Goal: Use online tool/utility

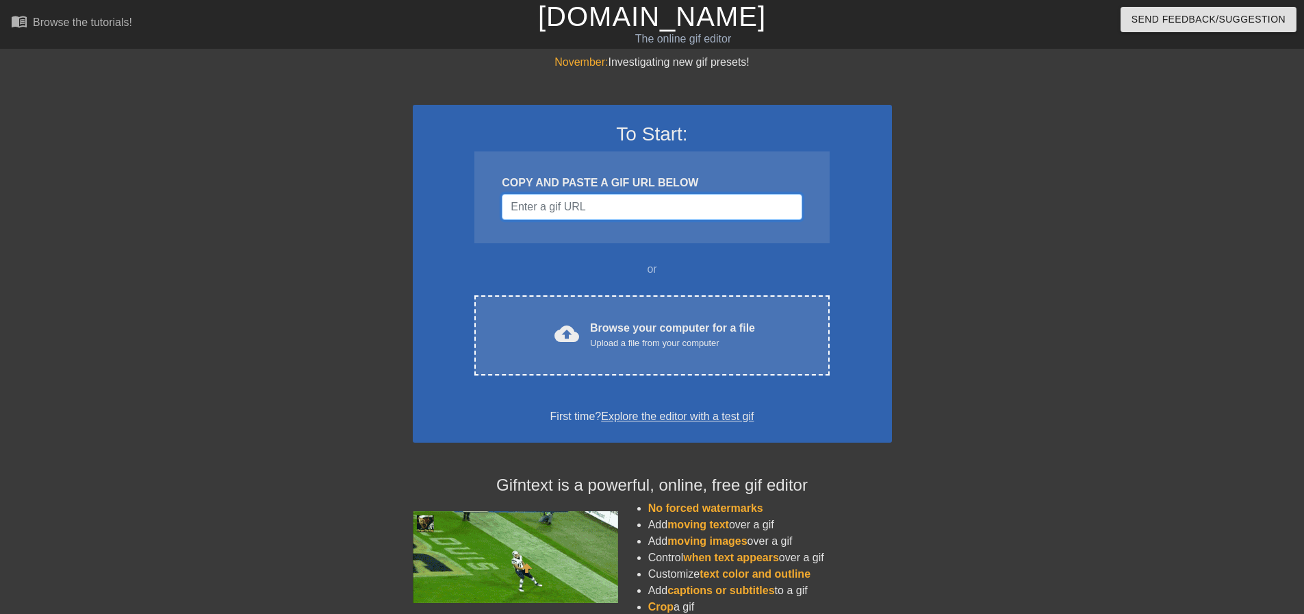
click at [568, 207] on input "Username" at bounding box center [652, 207] width 300 height 26
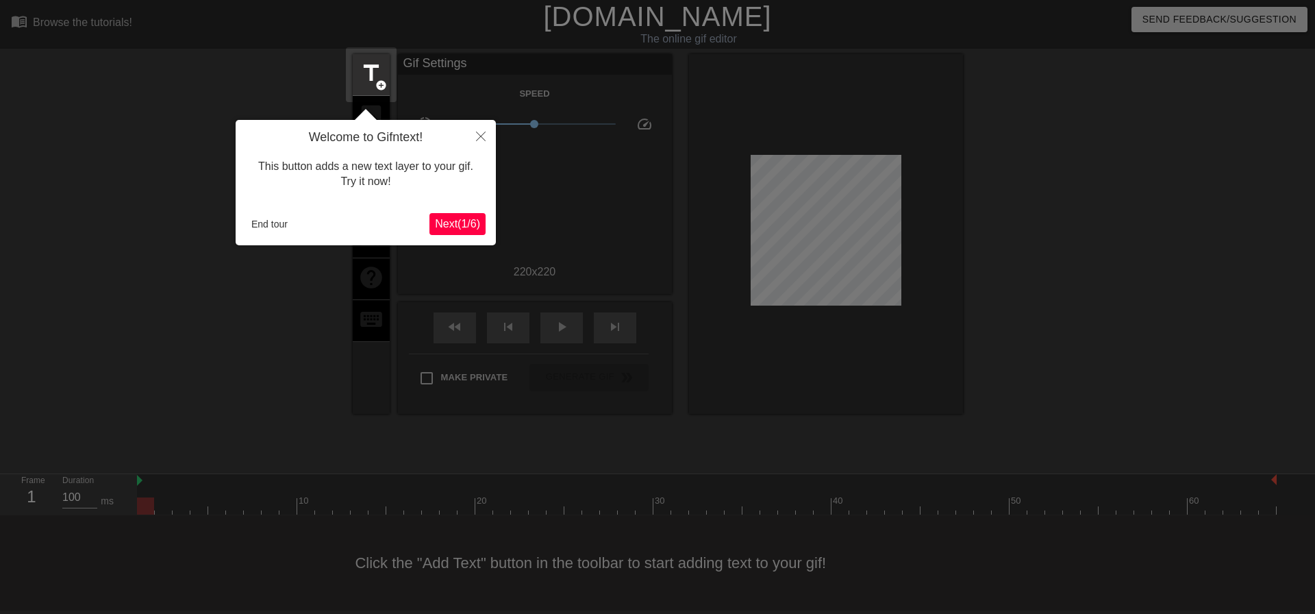
click at [471, 218] on span "Next ( 1 / 6 )" at bounding box center [457, 224] width 45 height 12
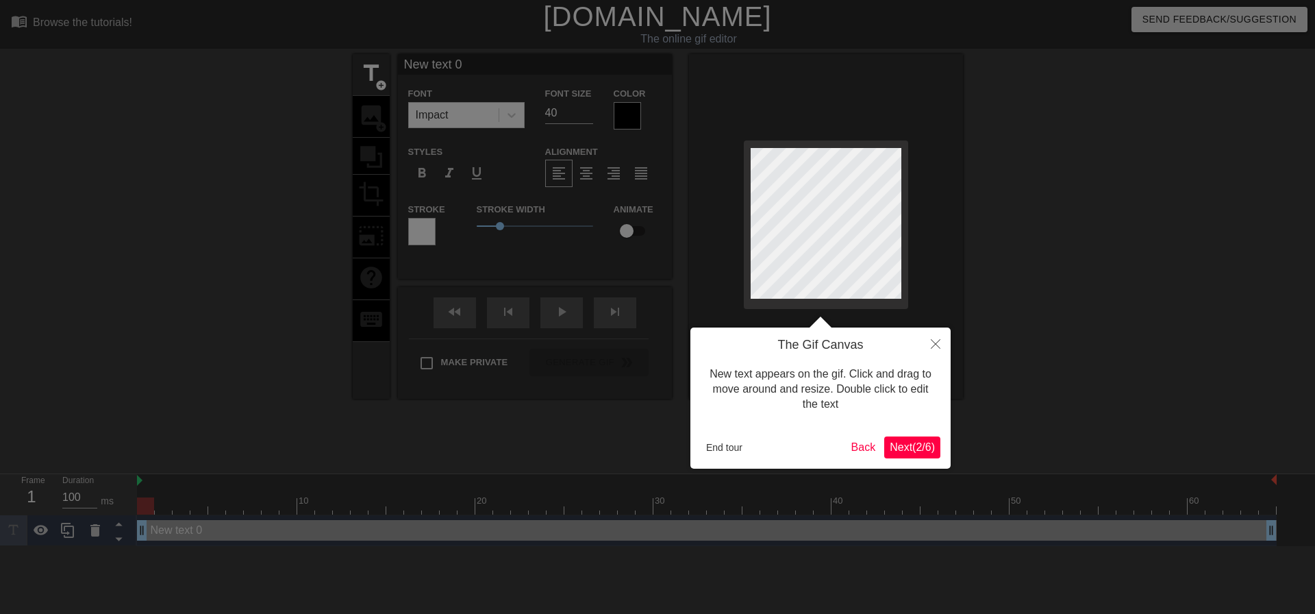
click at [903, 442] on span "Next ( 2 / 6 )" at bounding box center [911, 447] width 45 height 12
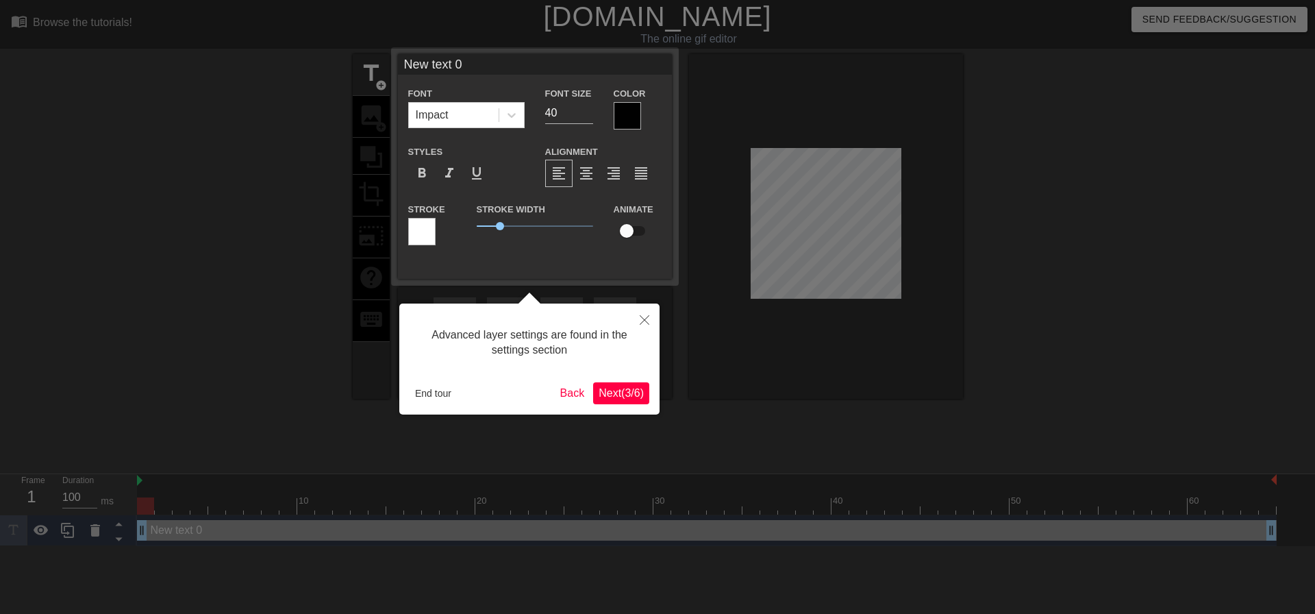
click at [619, 394] on span "Next ( 3 / 6 )" at bounding box center [620, 393] width 45 height 12
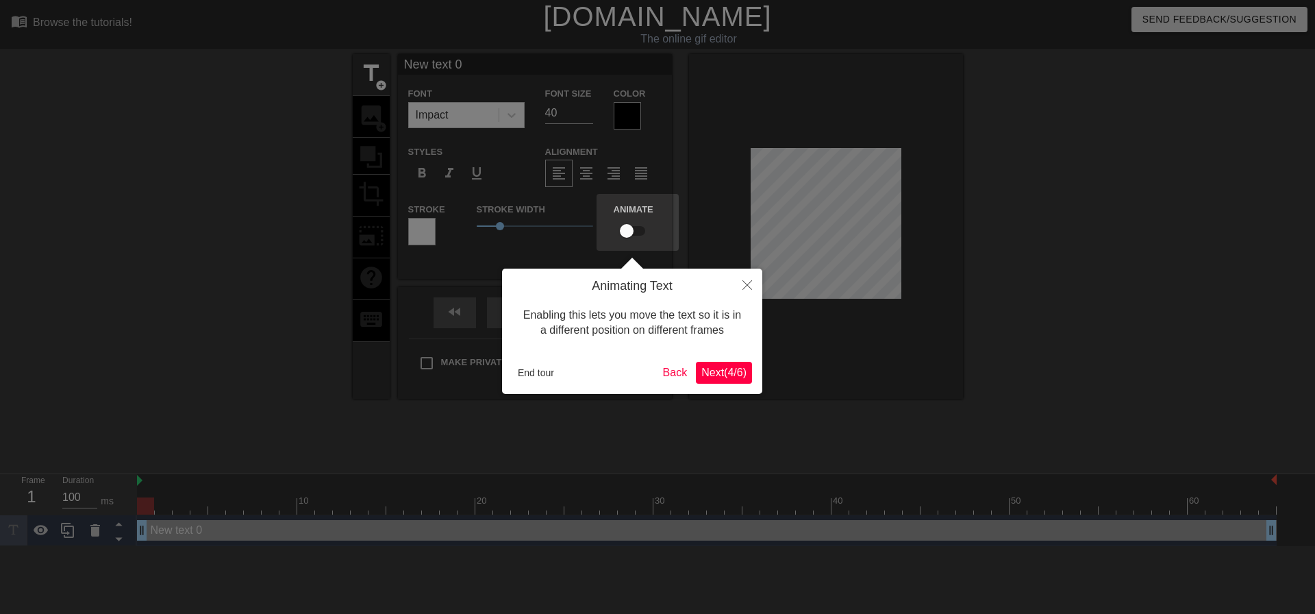
click at [735, 377] on span "Next ( 4 / 6 )" at bounding box center [723, 372] width 45 height 12
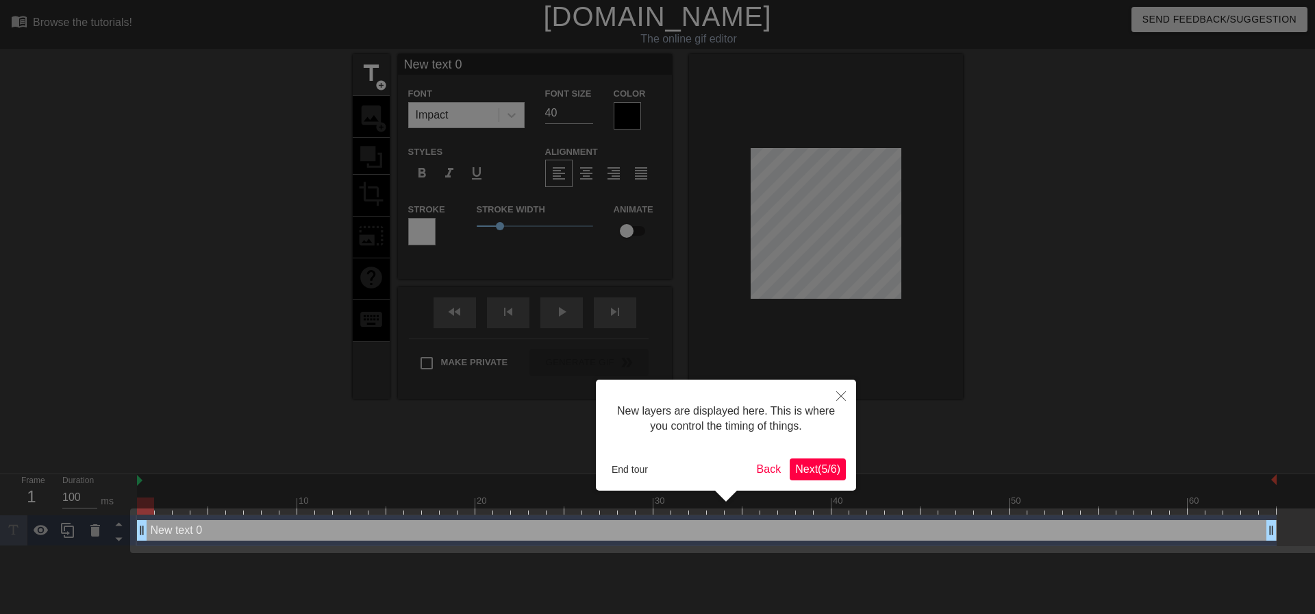
click at [824, 478] on button "Next ( 5 / 6 )" at bounding box center [818, 469] width 56 height 22
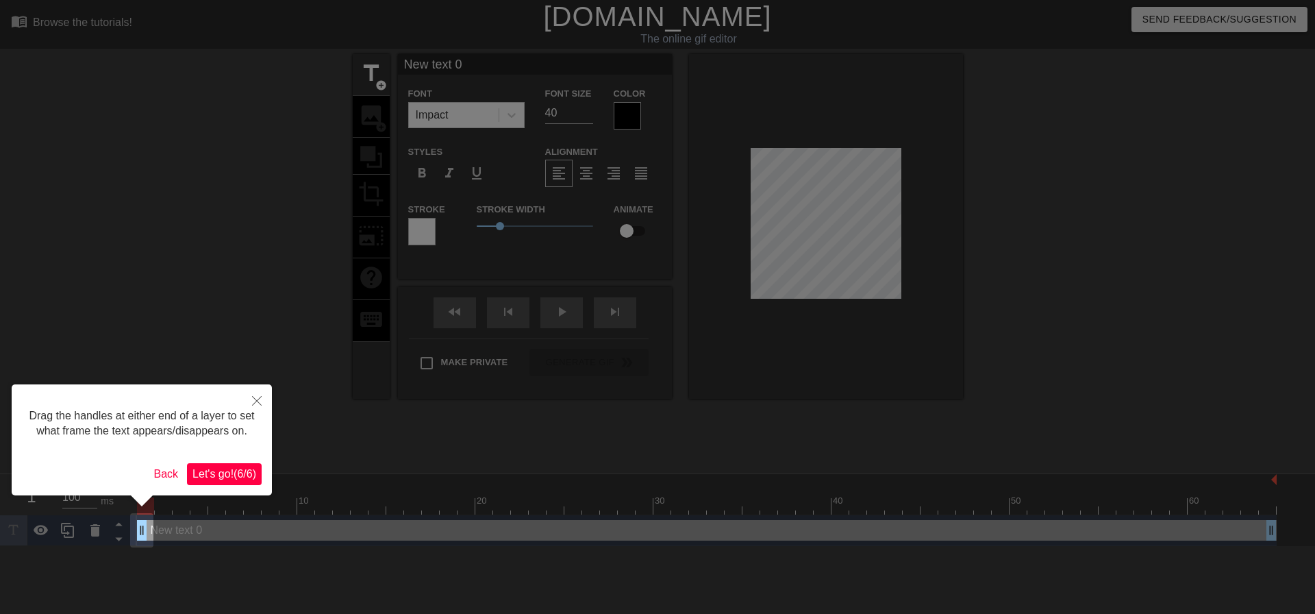
click at [253, 464] on button "Let's go! ( 6 / 6 )" at bounding box center [224, 474] width 75 height 22
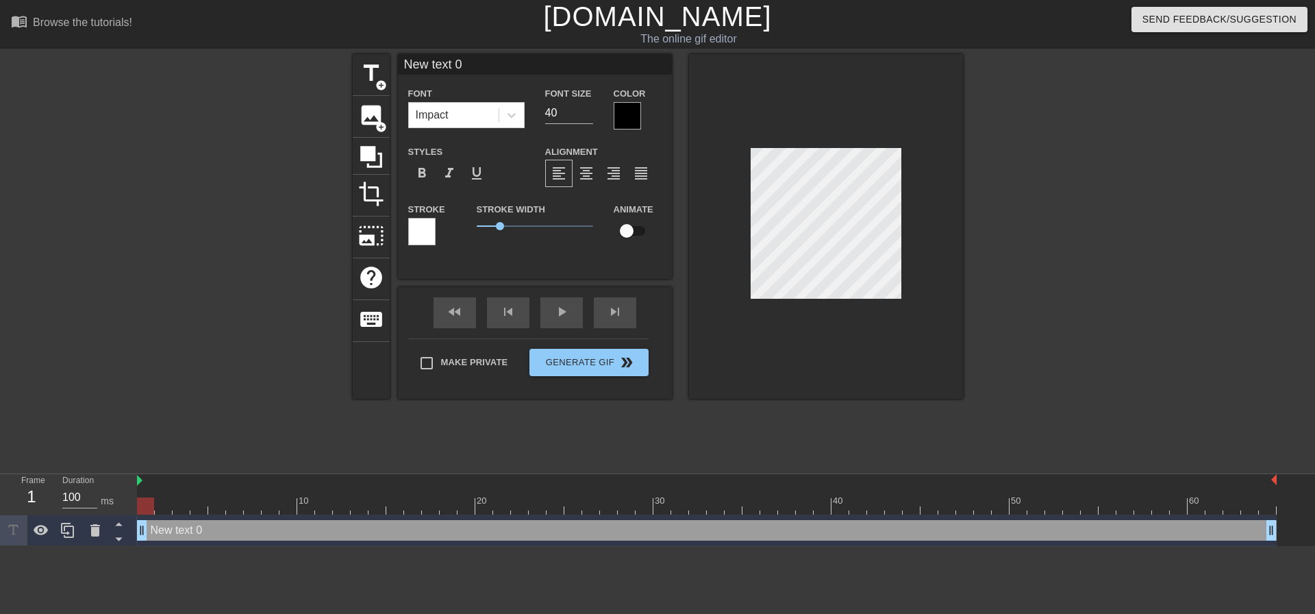
scroll to position [2, 3]
type input "T"
type textarea "T"
type input "Th"
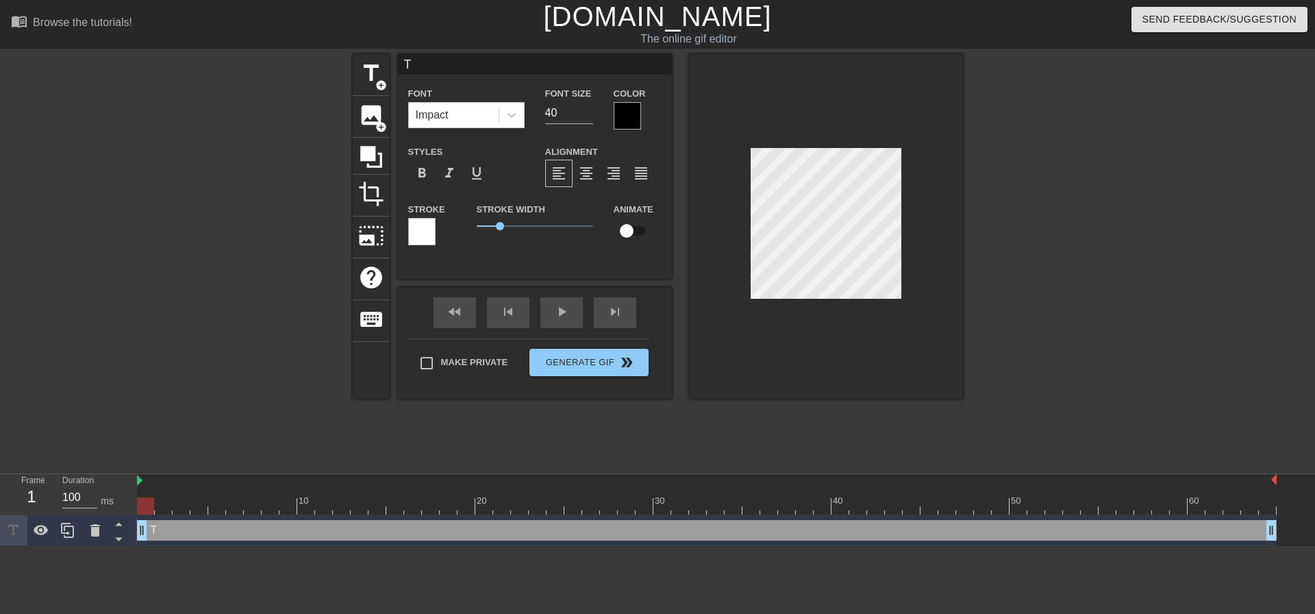
type textarea "Th"
type input "The"
type textarea "The"
type input "The"
type textarea "The"
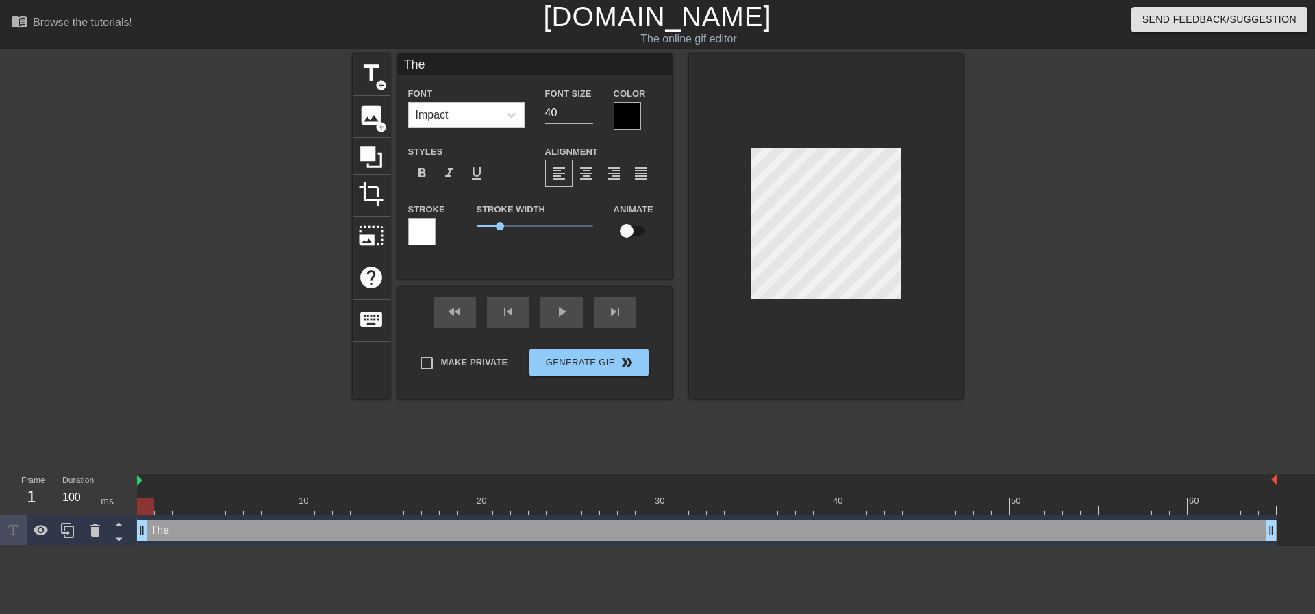
type input "The W"
type textarea "The W"
type input "The We"
type textarea "The We"
type input "The Wee"
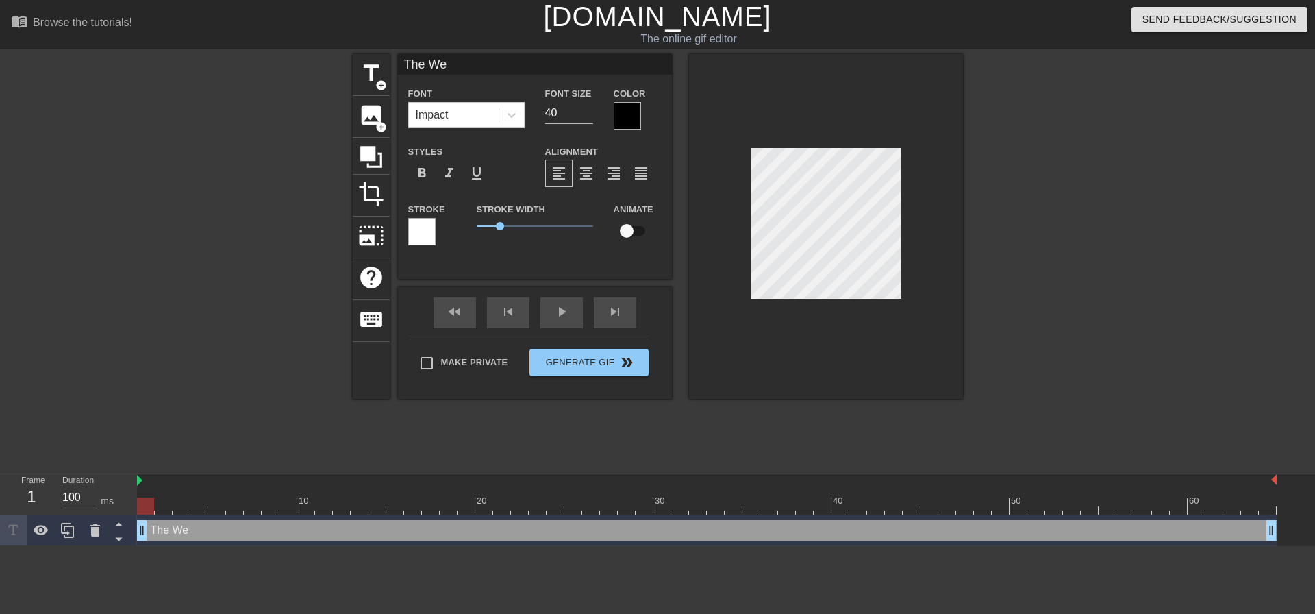
type textarea "The Wee"
type input "The Week"
type textarea "The Week"
type input "The Weeke"
type textarea "The Weeke"
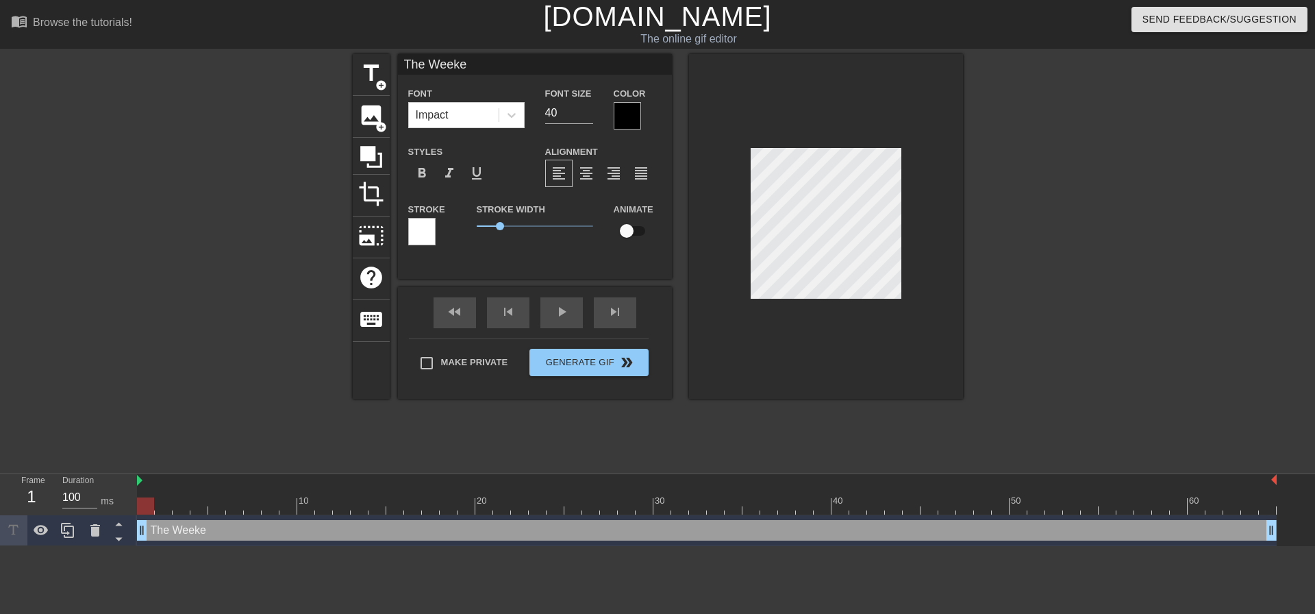
type input "The Weeken"
type textarea "The Weeken"
type input "The Weekend"
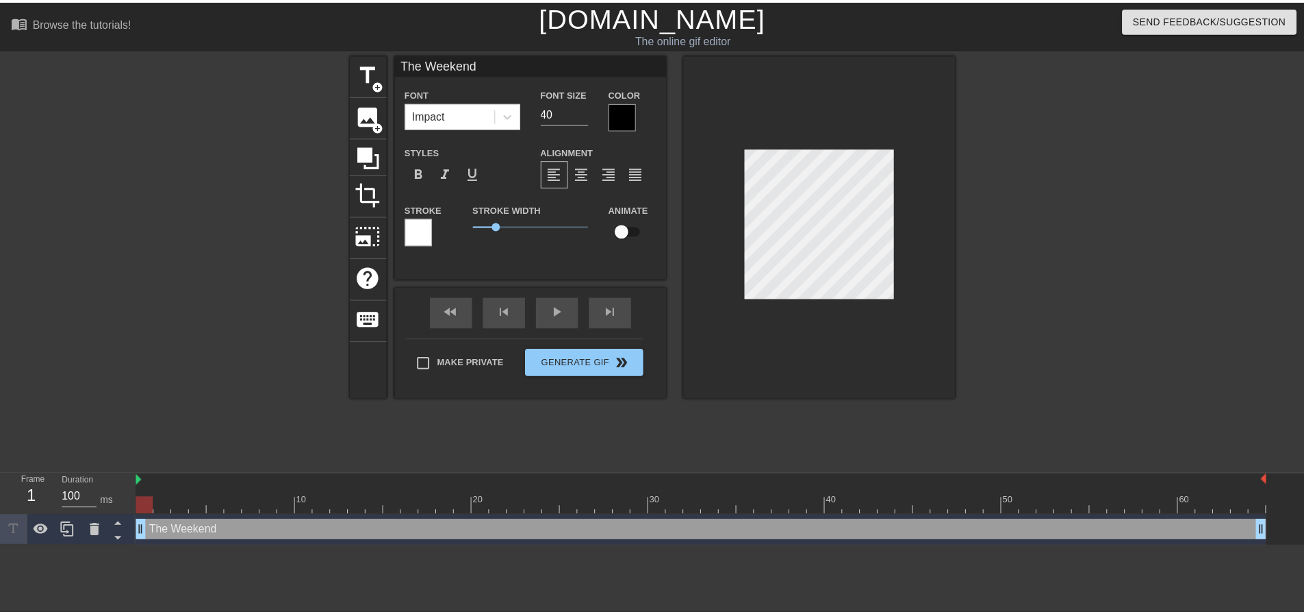
scroll to position [2, 5]
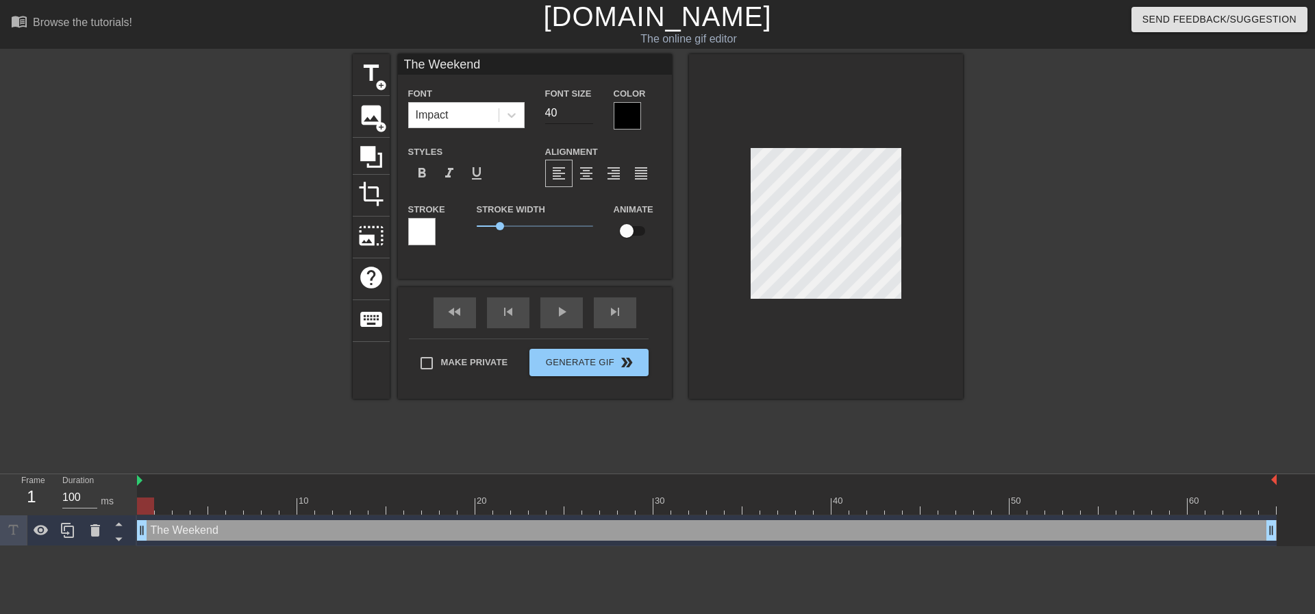
type textarea "The Weekend"
click at [586, 118] on input "39" at bounding box center [569, 113] width 48 height 22
click at [586, 118] on input "38" at bounding box center [569, 113] width 48 height 22
click at [586, 118] on input "37" at bounding box center [569, 113] width 48 height 22
click at [586, 118] on input "36" at bounding box center [569, 113] width 48 height 22
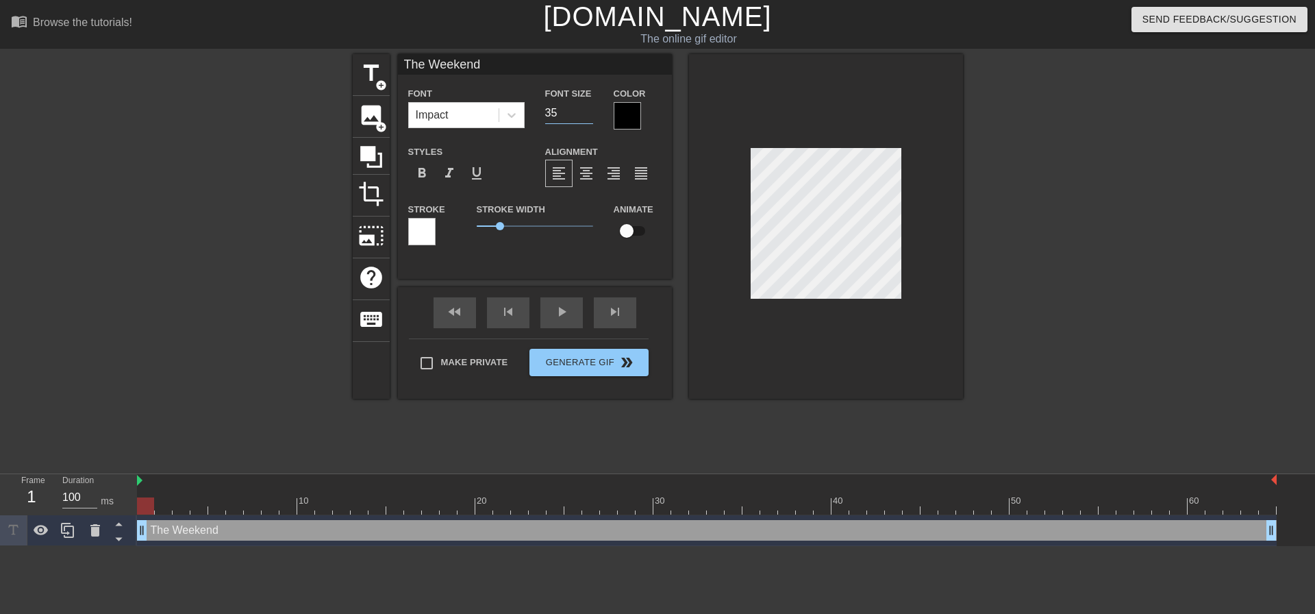
click at [586, 118] on input "35" at bounding box center [569, 113] width 48 height 22
click at [586, 118] on input "34" at bounding box center [569, 113] width 48 height 22
click at [586, 118] on input "33" at bounding box center [569, 113] width 48 height 22
click at [586, 118] on input "32" at bounding box center [569, 113] width 48 height 22
click at [586, 118] on input "31" at bounding box center [569, 113] width 48 height 22
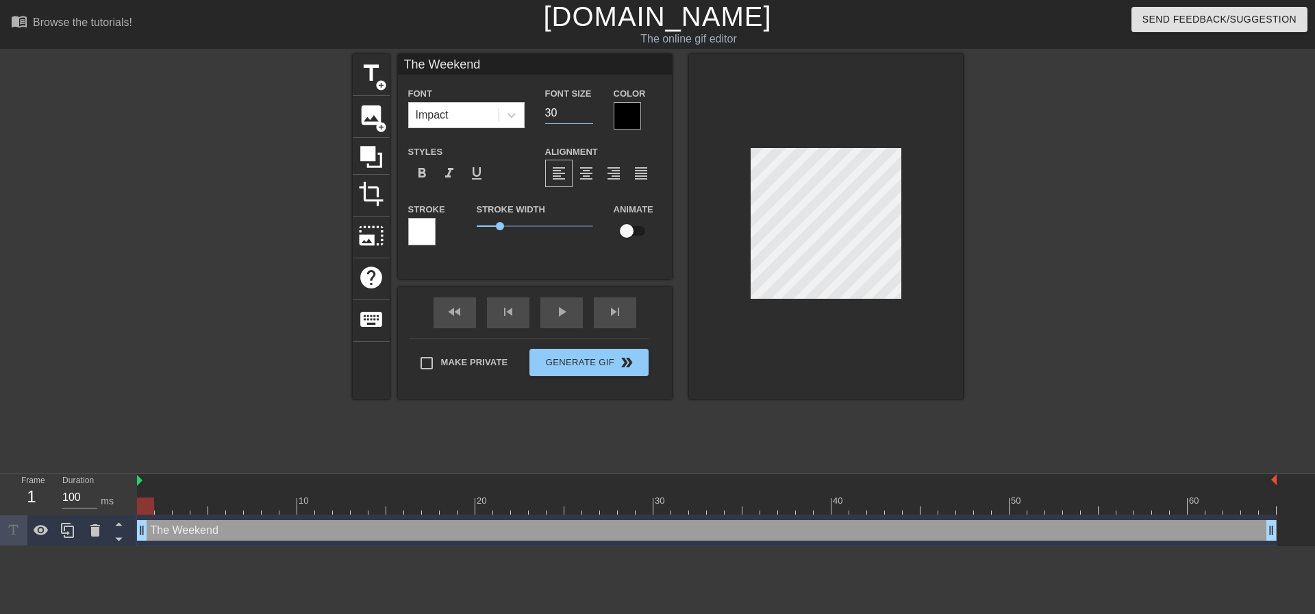
click at [586, 118] on input "30" at bounding box center [569, 113] width 48 height 22
click at [586, 118] on input "29" at bounding box center [569, 113] width 48 height 22
click at [586, 118] on input "28" at bounding box center [569, 113] width 48 height 22
click at [586, 118] on input "27" at bounding box center [569, 113] width 48 height 22
click at [586, 118] on input "26" at bounding box center [569, 113] width 48 height 22
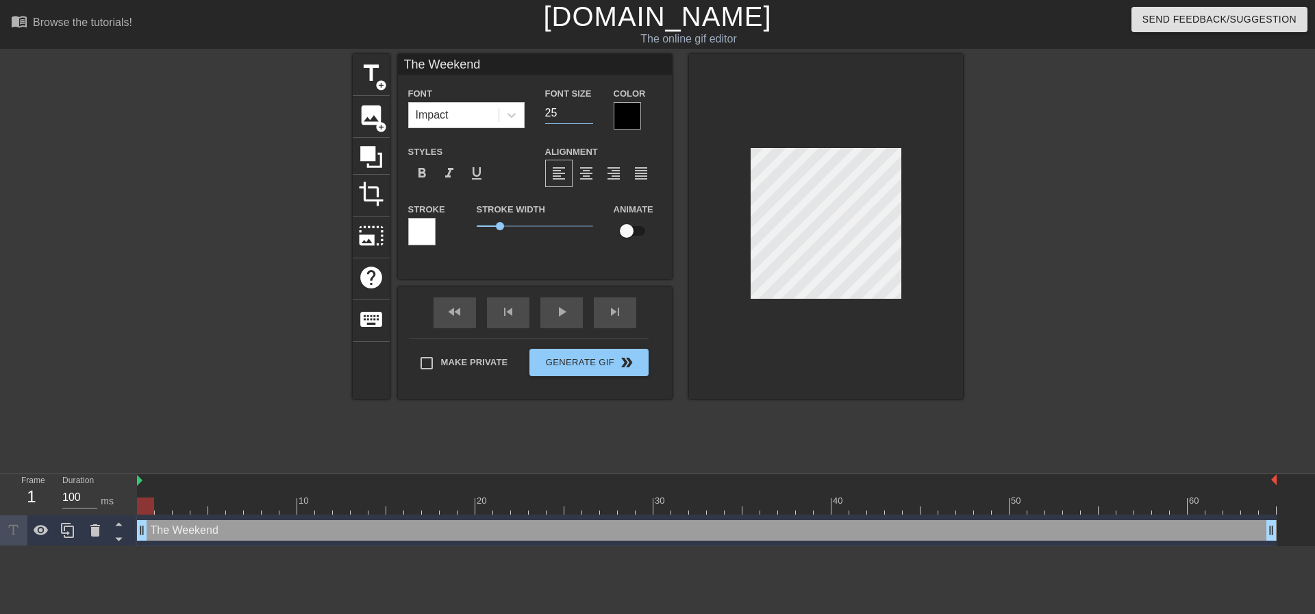
click at [586, 118] on input "25" at bounding box center [569, 113] width 48 height 22
click at [586, 118] on input "24" at bounding box center [569, 113] width 48 height 22
click at [586, 118] on input "23" at bounding box center [569, 113] width 48 height 22
click at [586, 118] on input "22" at bounding box center [569, 113] width 48 height 22
click at [587, 118] on input "21" at bounding box center [569, 113] width 48 height 22
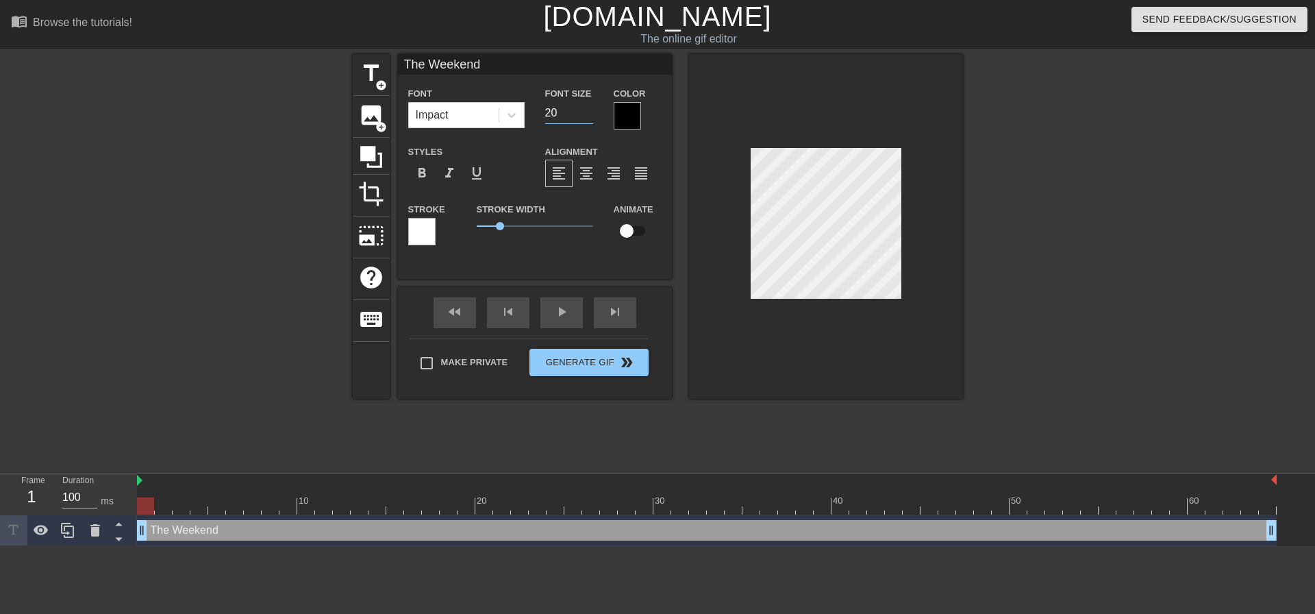
type input "20"
click at [588, 118] on input "20" at bounding box center [569, 113] width 48 height 22
drag, startPoint x: 498, startPoint y: 224, endPoint x: 488, endPoint y: 225, distance: 10.4
click at [488, 225] on span "0.5" at bounding box center [488, 226] width 8 height 8
click at [981, 231] on div at bounding box center [1081, 259] width 205 height 411
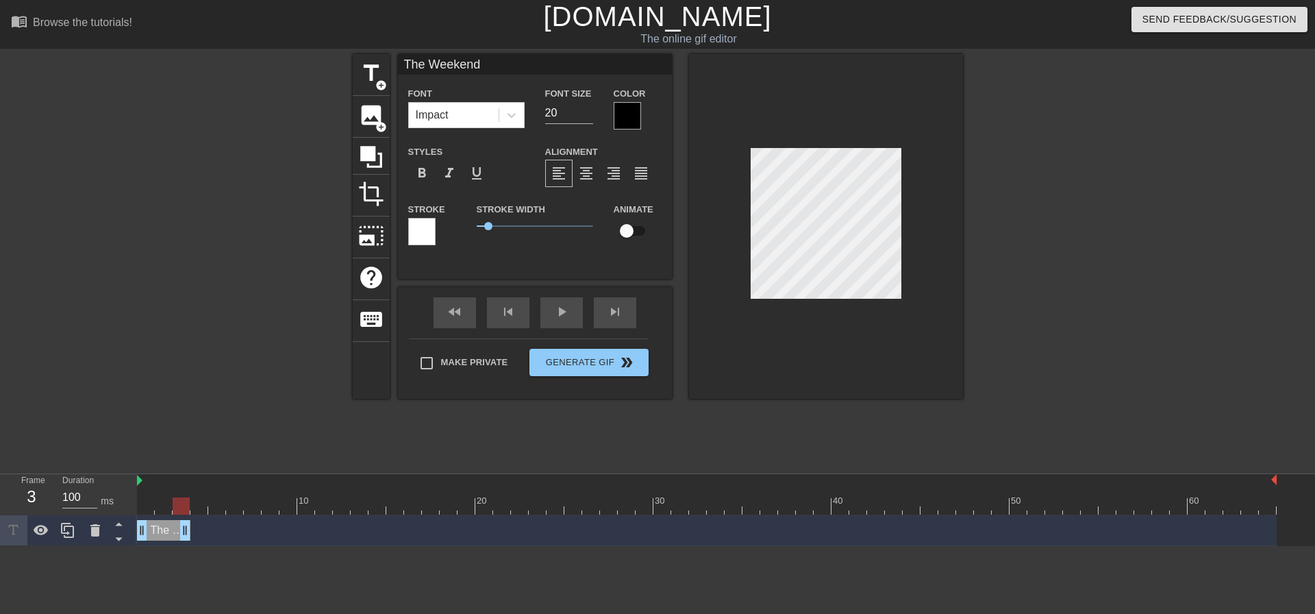
drag, startPoint x: 1268, startPoint y: 525, endPoint x: 188, endPoint y: 540, distance: 1079.9
drag, startPoint x: 186, startPoint y: 528, endPoint x: 350, endPoint y: 530, distance: 163.7
click at [72, 531] on icon at bounding box center [68, 530] width 16 height 16
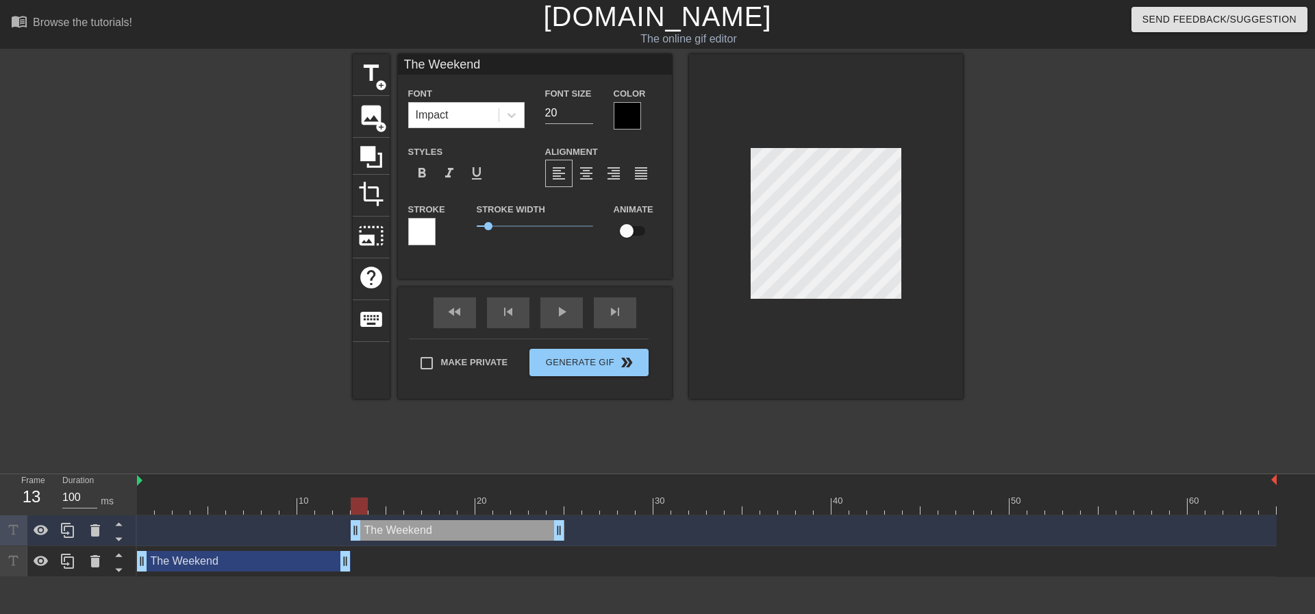
drag, startPoint x: 275, startPoint y: 527, endPoint x: 484, endPoint y: 529, distance: 208.9
click at [484, 529] on div "The Weekend drag_handle drag_handle" at bounding box center [458, 530] width 214 height 21
drag, startPoint x: 559, startPoint y: 530, endPoint x: 406, endPoint y: 534, distance: 152.8
click at [406, 534] on div "The Weekend drag_handle drag_handle" at bounding box center [706, 530] width 1139 height 21
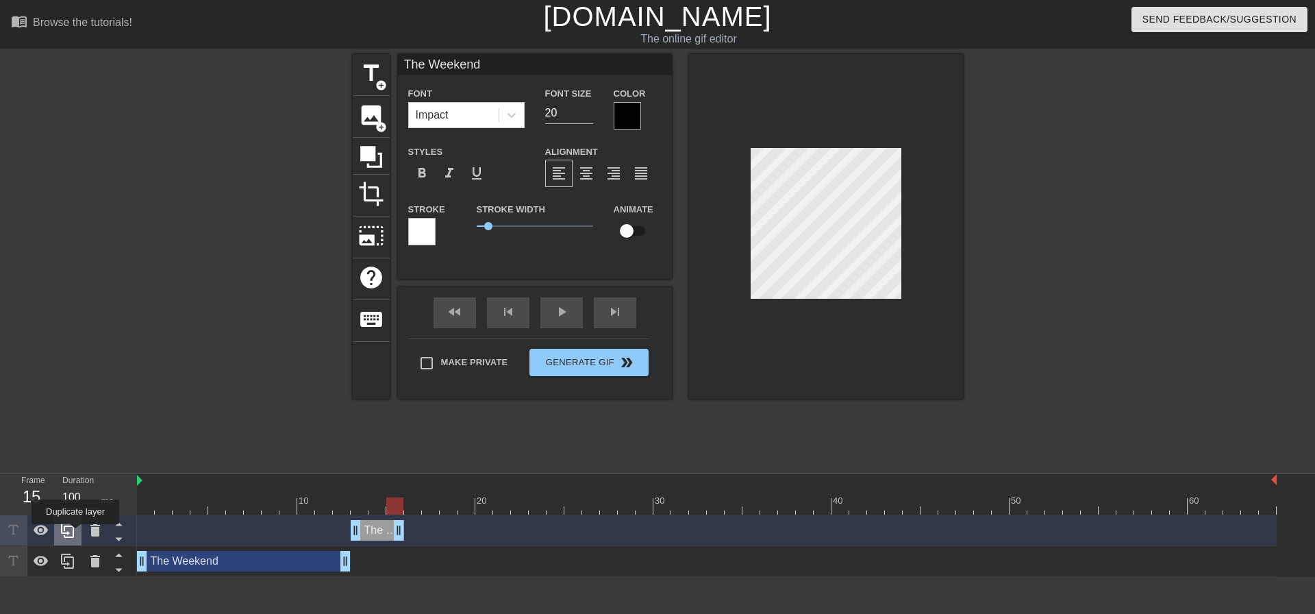
click at [74, 533] on icon at bounding box center [68, 530] width 16 height 16
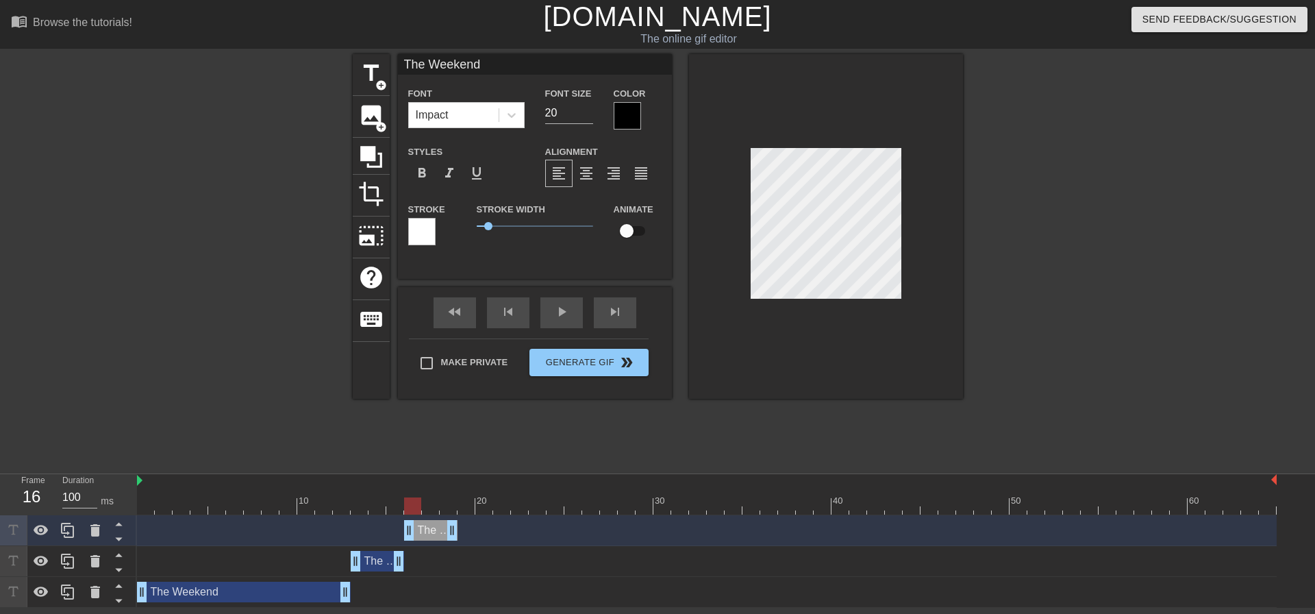
drag, startPoint x: 393, startPoint y: 530, endPoint x: 424, endPoint y: 532, distance: 30.9
click at [424, 532] on div "The Weekend drag_handle drag_handle" at bounding box center [430, 530] width 53 height 21
click at [428, 510] on div at bounding box center [706, 505] width 1139 height 17
click at [446, 510] on div at bounding box center [706, 505] width 1139 height 17
drag, startPoint x: 452, startPoint y: 535, endPoint x: 492, endPoint y: 534, distance: 39.7
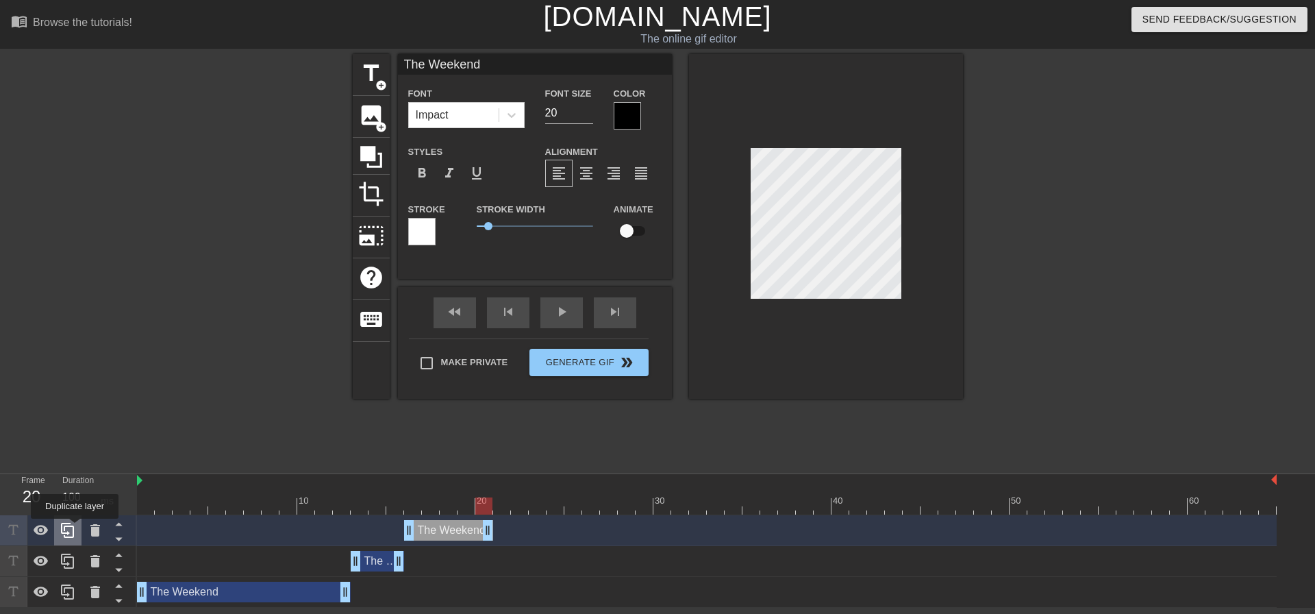
click at [75, 528] on icon at bounding box center [68, 530] width 16 height 16
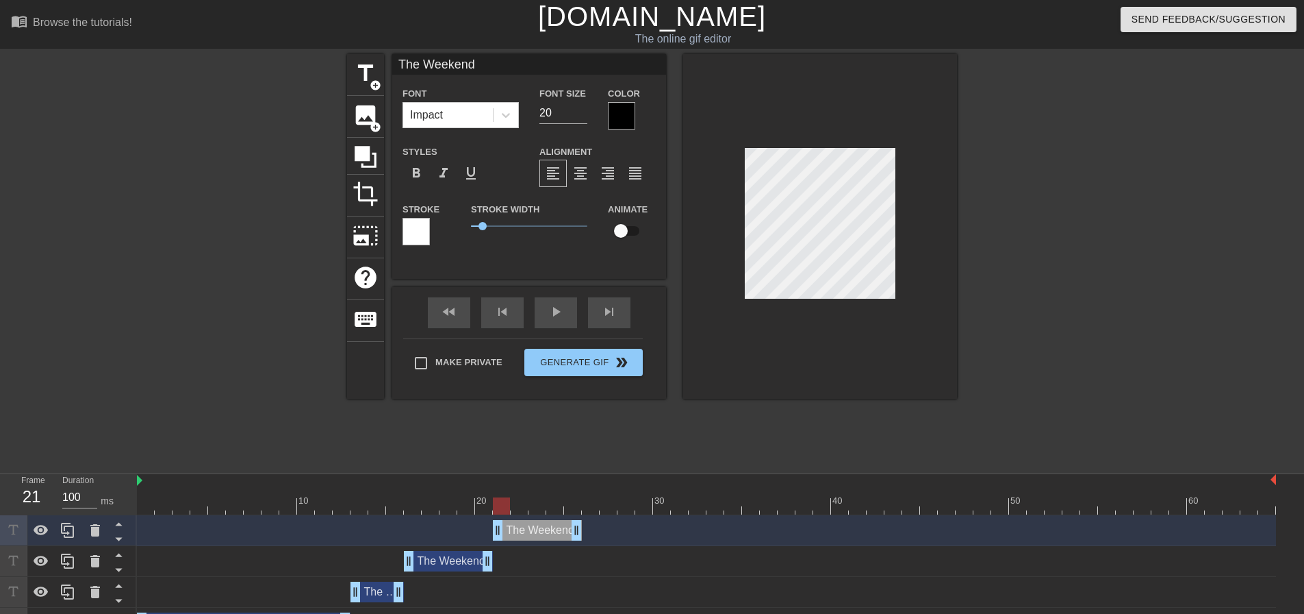
drag, startPoint x: 443, startPoint y: 529, endPoint x: 525, endPoint y: 530, distance: 82.2
click at [525, 530] on div "The Weekend drag_handle drag_handle" at bounding box center [537, 530] width 89 height 21
click at [517, 509] on div at bounding box center [706, 505] width 1139 height 17
click at [540, 506] on div at bounding box center [706, 505] width 1139 height 17
click at [558, 506] on div at bounding box center [706, 505] width 1139 height 17
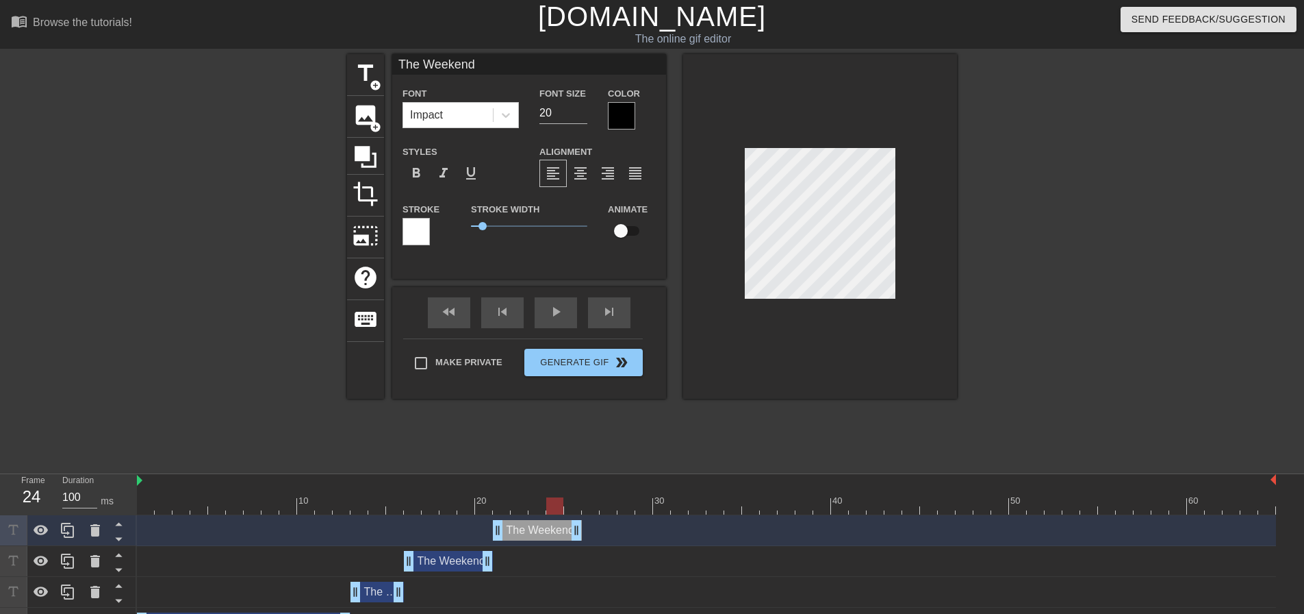
click at [570, 506] on div at bounding box center [706, 505] width 1139 height 17
drag, startPoint x: 577, startPoint y: 527, endPoint x: 587, endPoint y: 529, distance: 9.8
click at [67, 532] on icon at bounding box center [68, 530] width 16 height 16
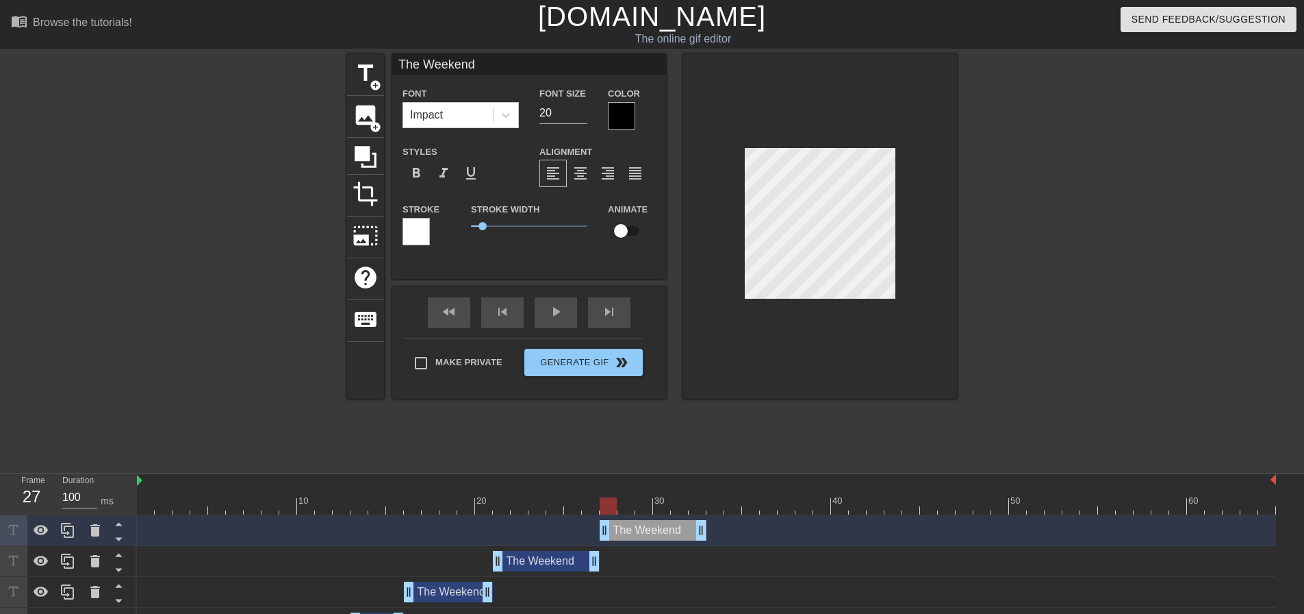
drag, startPoint x: 561, startPoint y: 522, endPoint x: 661, endPoint y: 523, distance: 100.0
click at [661, 523] on div "The Weekend drag_handle drag_handle" at bounding box center [653, 530] width 107 height 21
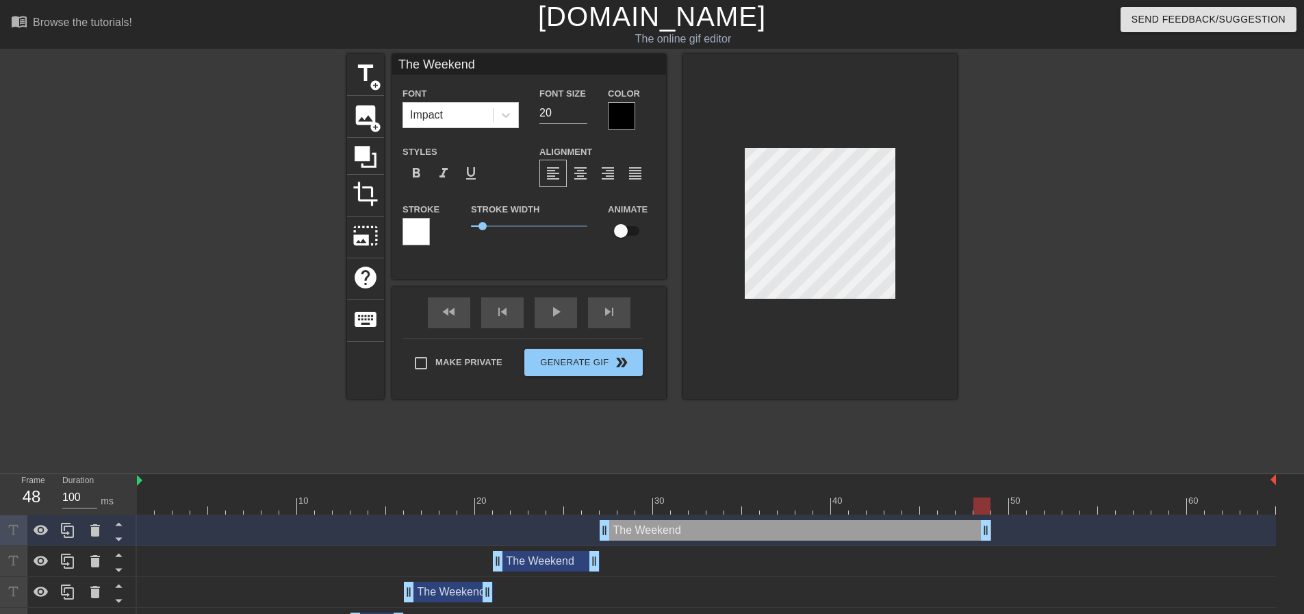
drag, startPoint x: 699, startPoint y: 527, endPoint x: 983, endPoint y: 544, distance: 284.7
click at [983, 544] on div "The Weekend drag_handle drag_handle" at bounding box center [706, 530] width 1139 height 31
click at [368, 66] on span "title" at bounding box center [366, 73] width 26 height 26
type input "New text 5"
type input "40"
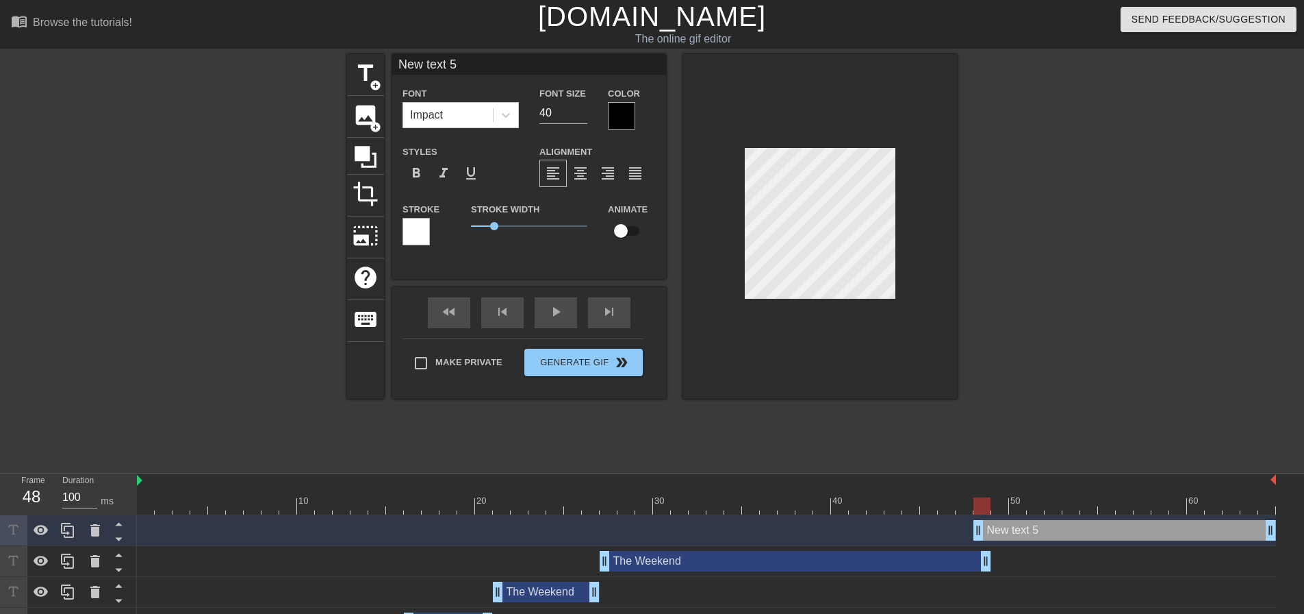
scroll to position [2, 3]
type input "R"
type textarea "R"
type input "Re"
type textarea "Re"
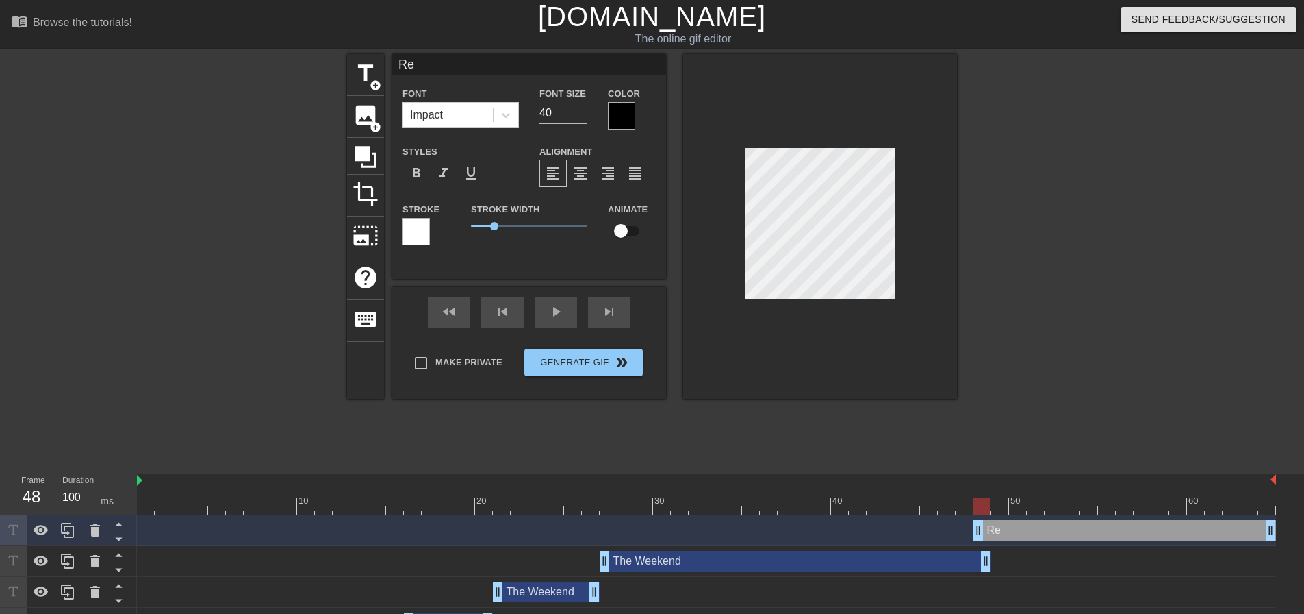
type input "Ren"
type textarea "Ren"
type input "Rent"
type textarea "Rent"
type input "RentC"
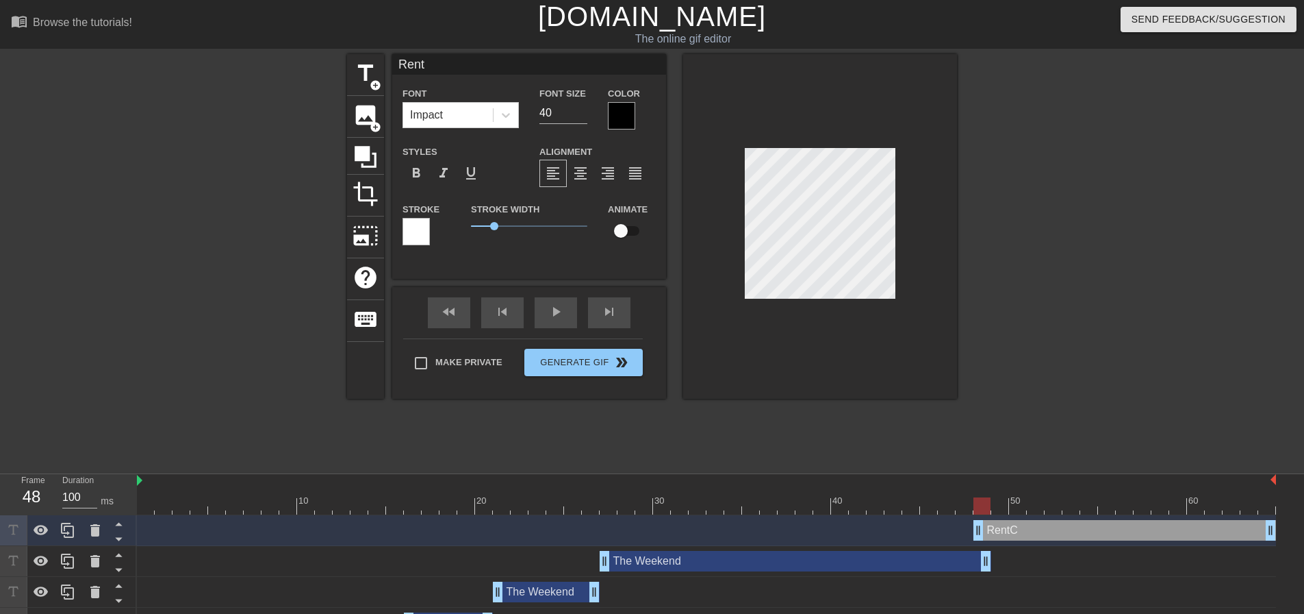
type textarea "RentC"
type input "RentCa"
type textarea "RentCa"
type input "RentCaf"
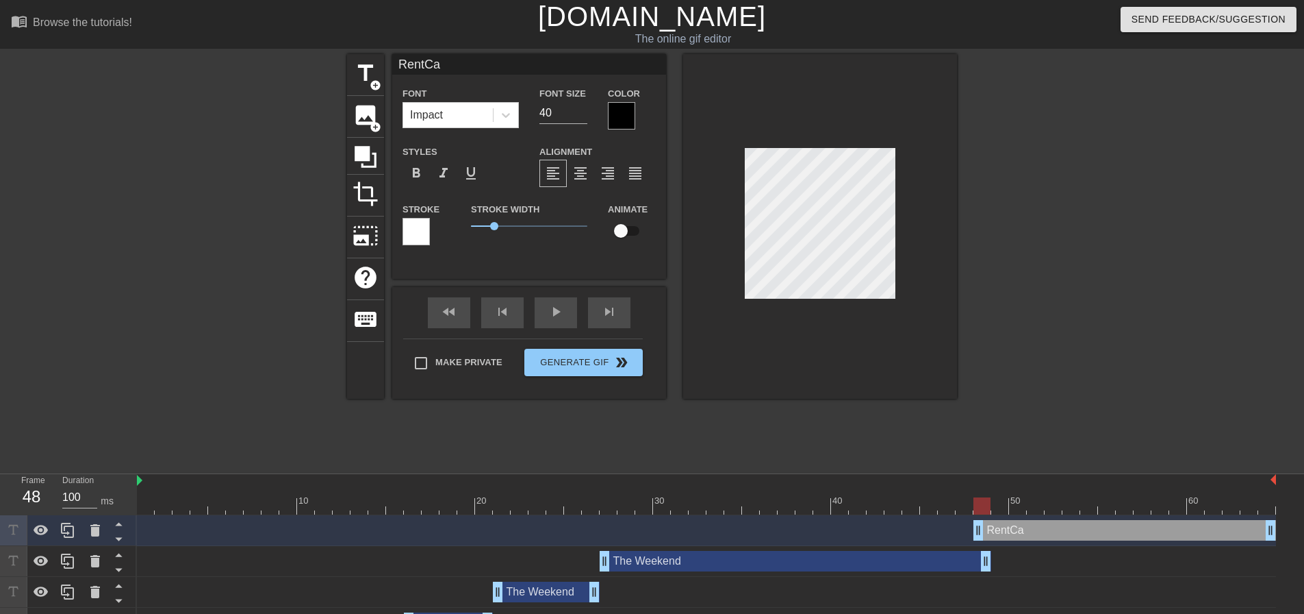
type textarea "RentCaf"
type input "RentCafe"
type textarea "RentCafe"
click at [623, 112] on div at bounding box center [621, 115] width 27 height 27
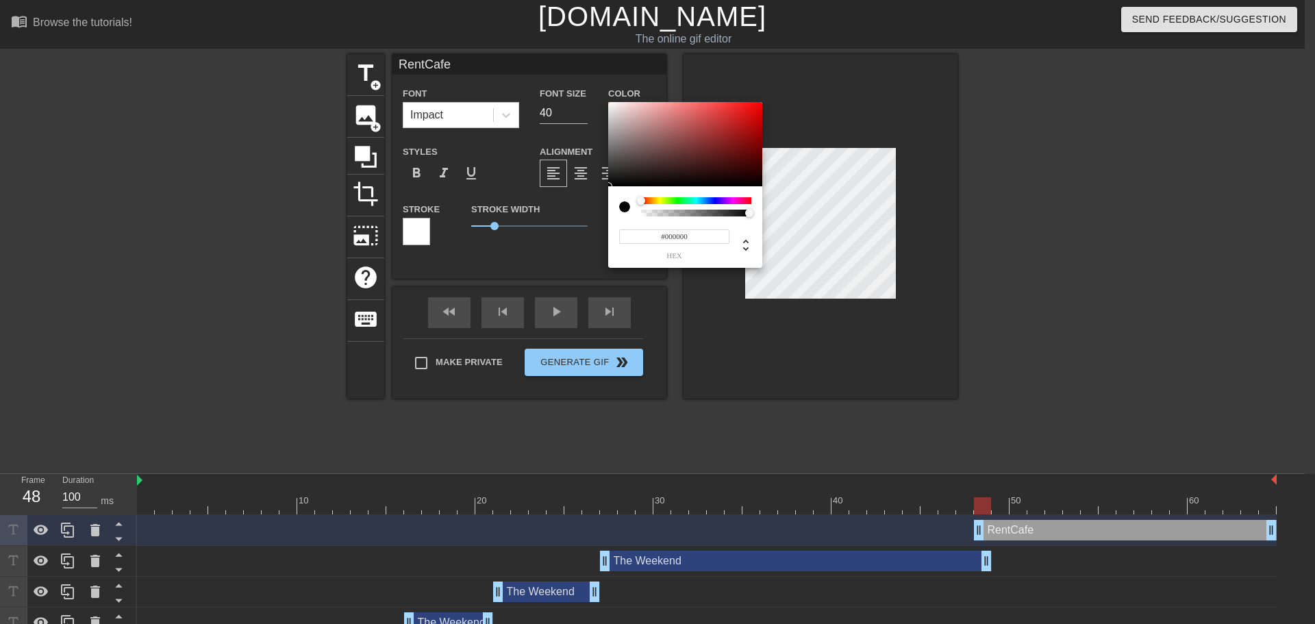
drag, startPoint x: 694, startPoint y: 236, endPoint x: 666, endPoint y: 235, distance: 28.8
click at [666, 235] on input "#000000" at bounding box center [674, 236] width 110 height 14
type input "#ffffff"
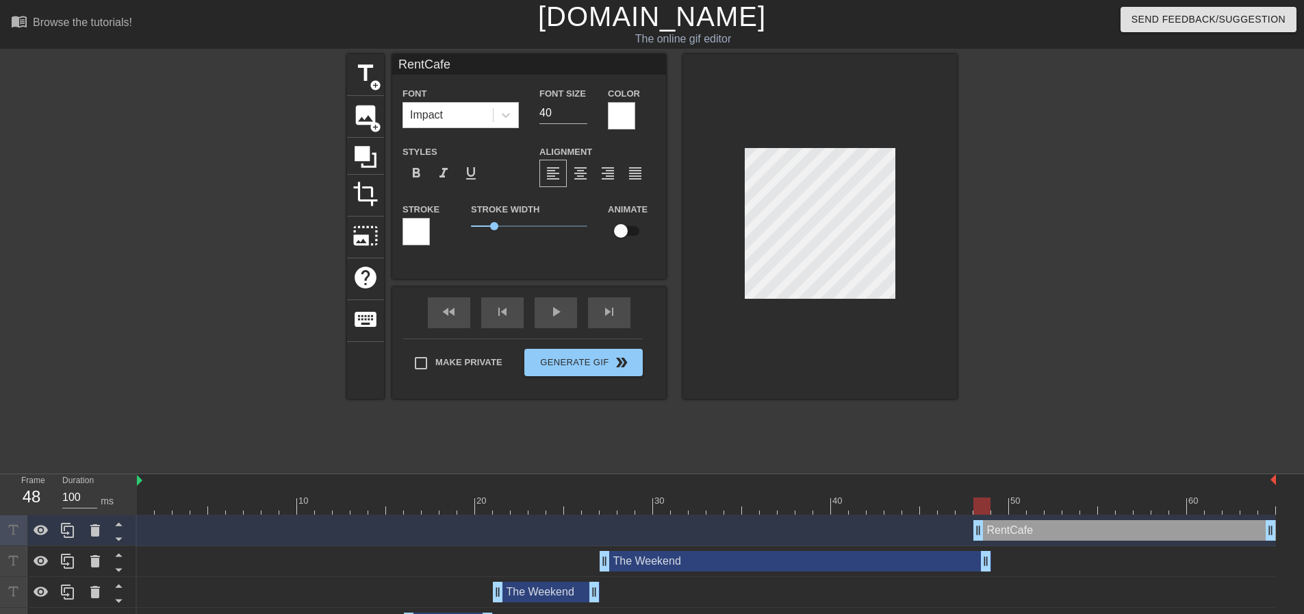
click at [402, 229] on div "Stroke" at bounding box center [426, 229] width 68 height 57
click at [429, 222] on div at bounding box center [416, 231] width 27 height 27
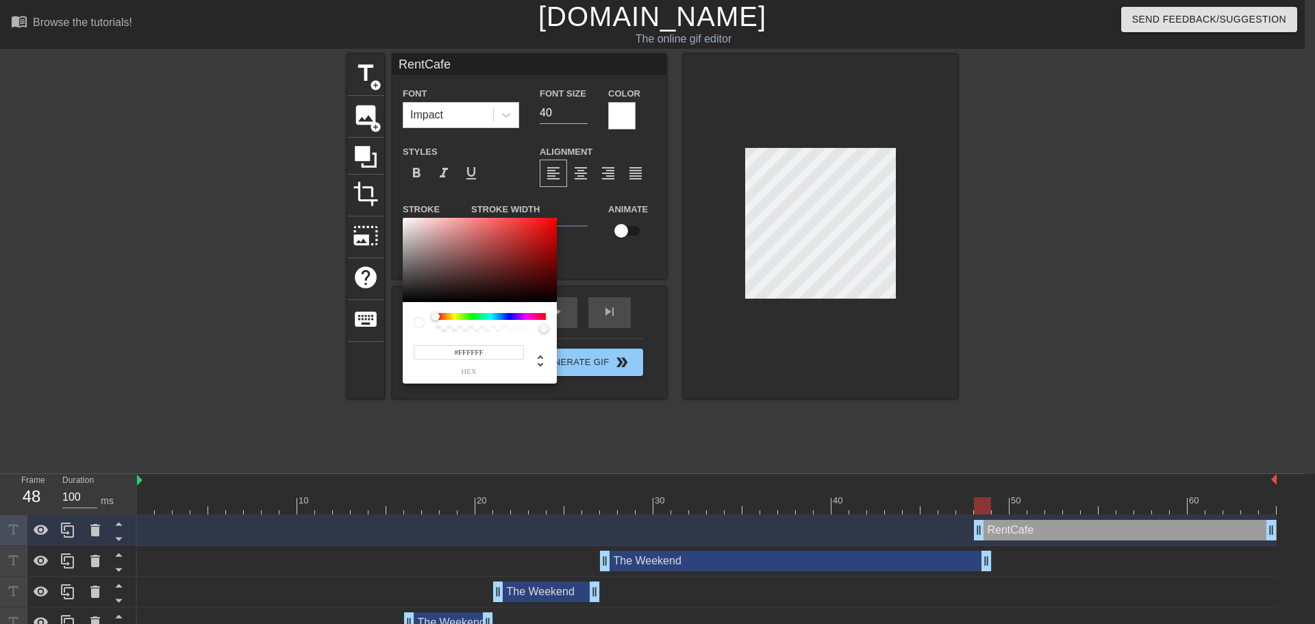
drag, startPoint x: 459, startPoint y: 351, endPoint x: 492, endPoint y: 351, distance: 32.9
click at [492, 351] on input "#FFFFFF" at bounding box center [469, 352] width 110 height 14
type input "#000000"
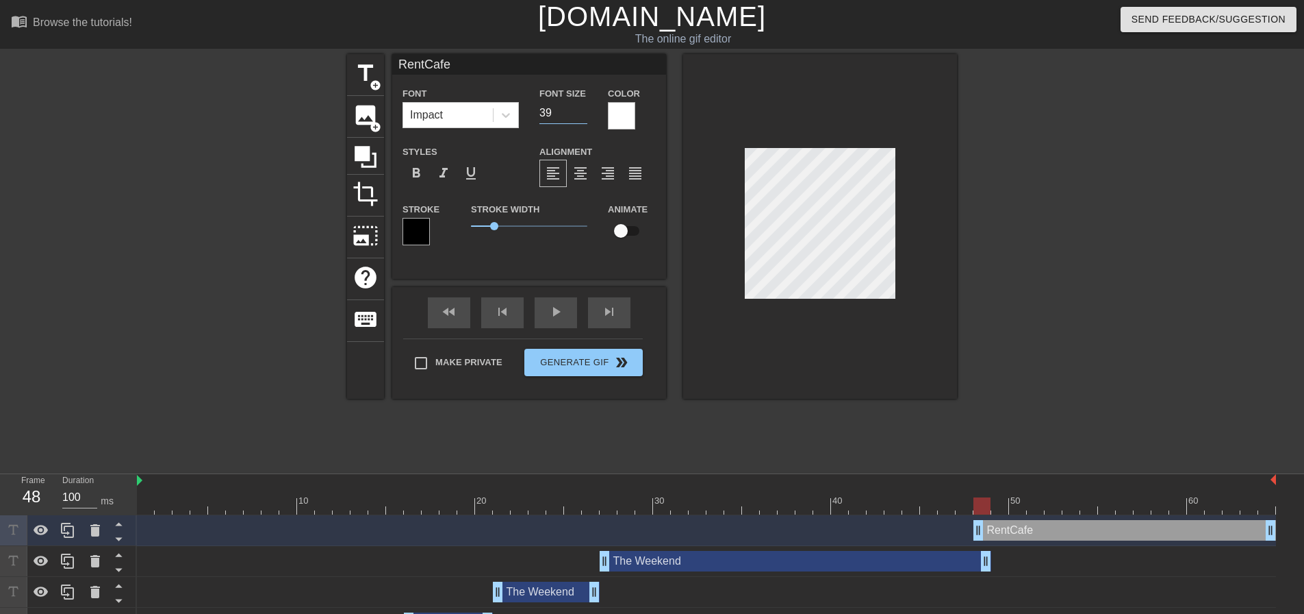
click at [581, 116] on input "39" at bounding box center [564, 113] width 48 height 22
click at [581, 116] on input "38" at bounding box center [564, 113] width 48 height 22
click at [581, 116] on input "37" at bounding box center [564, 113] width 48 height 22
click at [581, 116] on input "36" at bounding box center [564, 113] width 48 height 22
click at [581, 116] on input "35" at bounding box center [564, 113] width 48 height 22
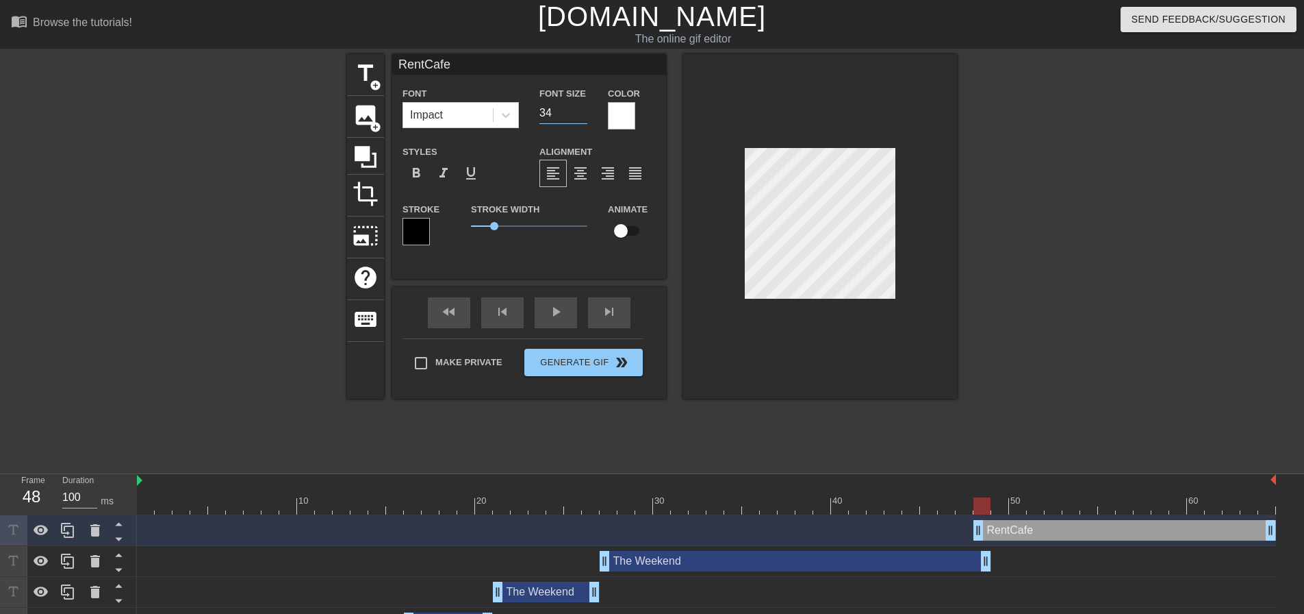
click at [581, 116] on input "34" at bounding box center [564, 113] width 48 height 22
click at [581, 116] on input "33" at bounding box center [564, 113] width 48 height 22
click at [581, 116] on input "32" at bounding box center [564, 113] width 48 height 22
click at [581, 116] on input "31" at bounding box center [564, 113] width 48 height 22
type input "30"
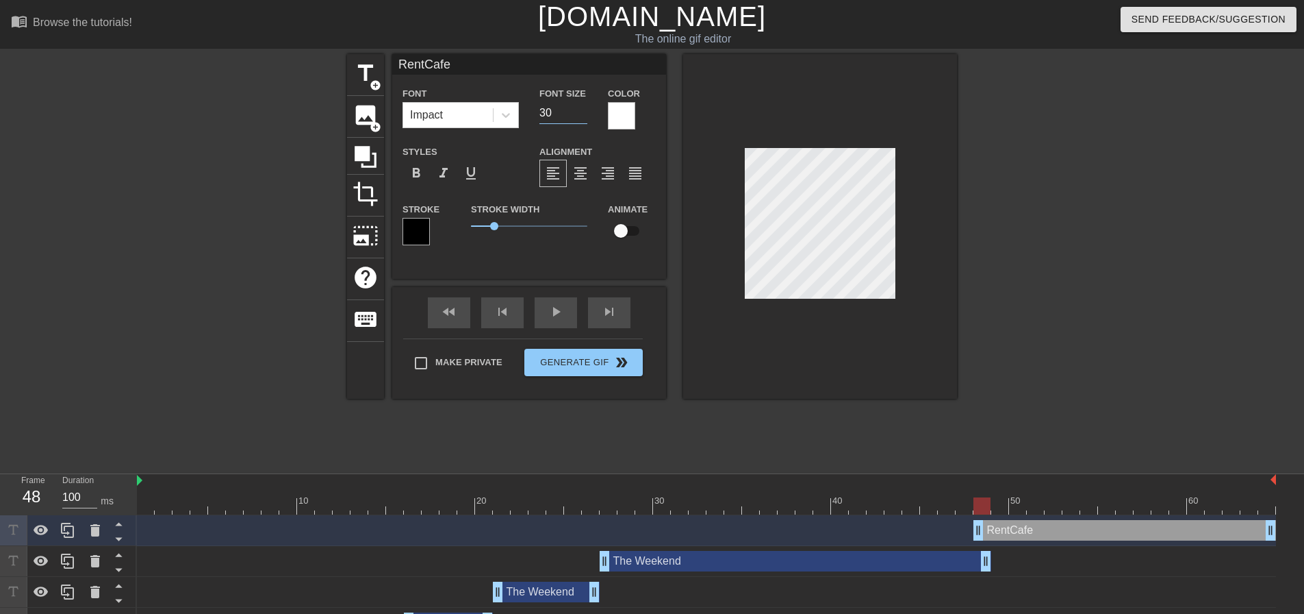
click at [581, 116] on input "30" at bounding box center [564, 113] width 48 height 22
drag, startPoint x: 981, startPoint y: 527, endPoint x: 993, endPoint y: 527, distance: 12.3
click at [1023, 504] on div at bounding box center [706, 505] width 1139 height 17
click at [1046, 500] on div at bounding box center [706, 505] width 1139 height 17
click at [1085, 500] on div at bounding box center [706, 505] width 1139 height 17
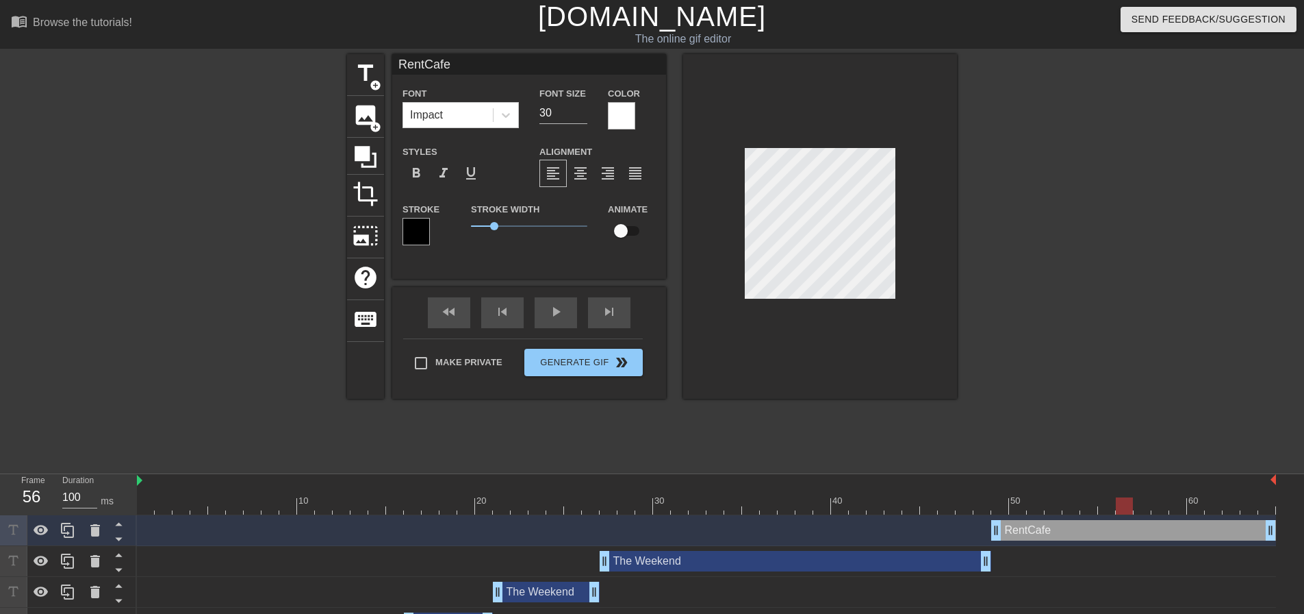
click at [1121, 501] on div at bounding box center [706, 505] width 1139 height 17
click at [1127, 501] on div at bounding box center [1124, 505] width 17 height 17
click at [1139, 501] on div at bounding box center [706, 505] width 1139 height 17
click at [1171, 502] on div at bounding box center [706, 505] width 1139 height 17
click at [1187, 503] on div at bounding box center [706, 505] width 1139 height 17
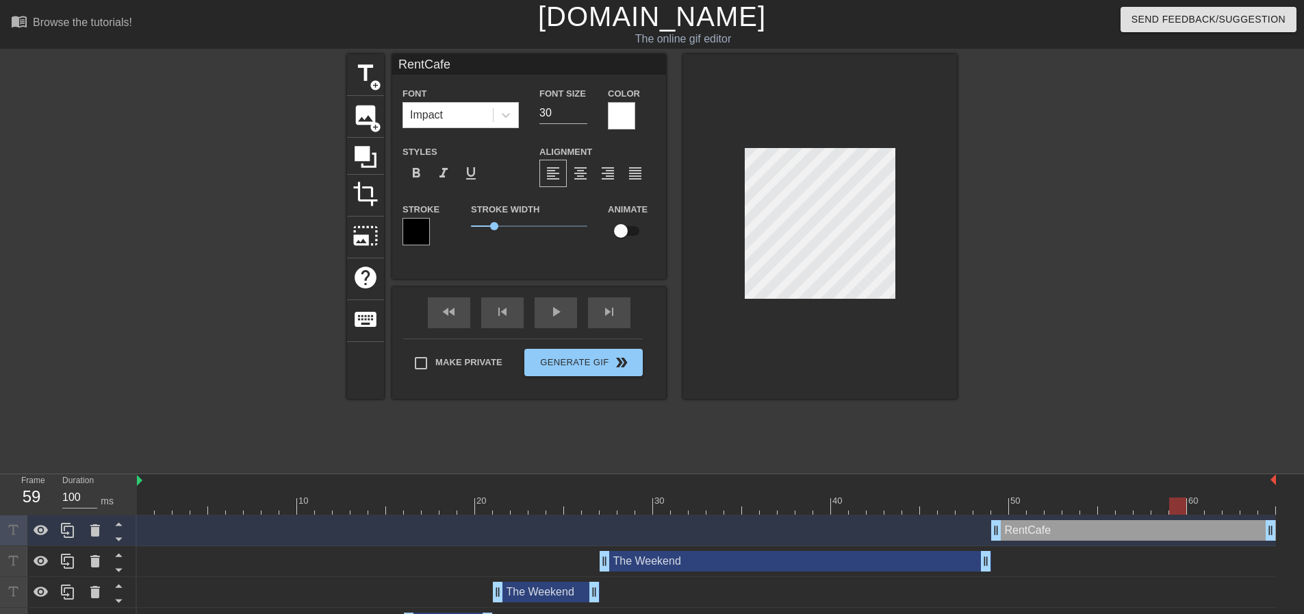
click at [1208, 507] on div at bounding box center [706, 505] width 1139 height 17
click at [1230, 505] on div at bounding box center [706, 505] width 1139 height 17
click at [1251, 503] on div at bounding box center [706, 505] width 1139 height 17
click at [1266, 505] on div at bounding box center [706, 505] width 1139 height 17
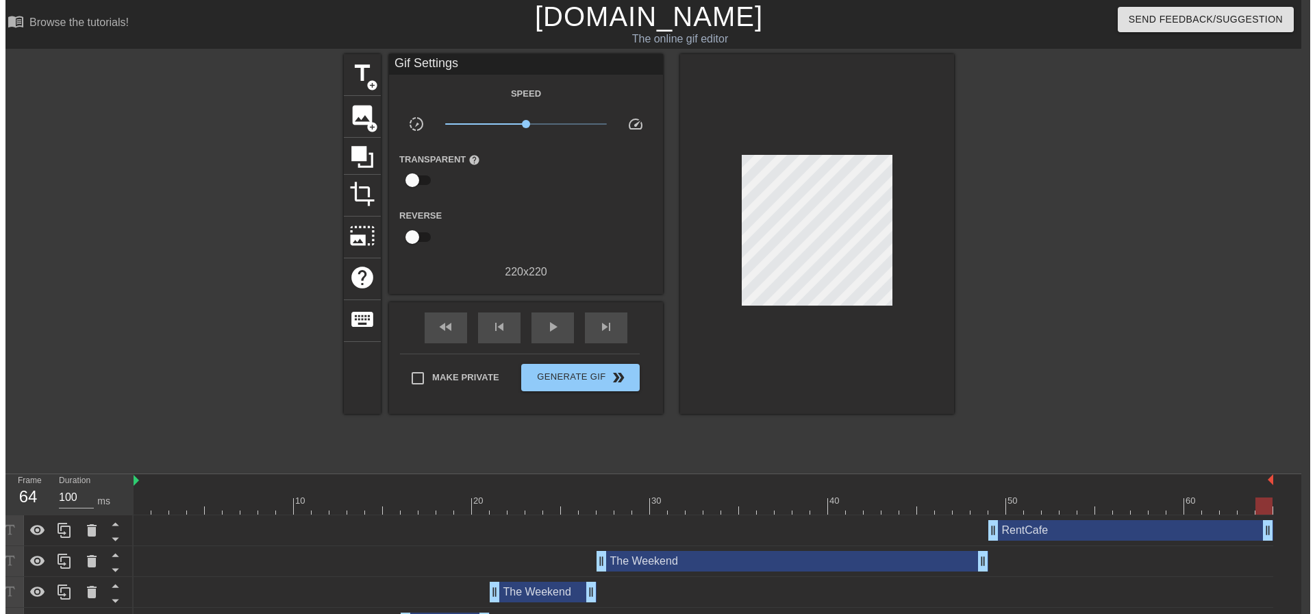
scroll to position [0, 10]
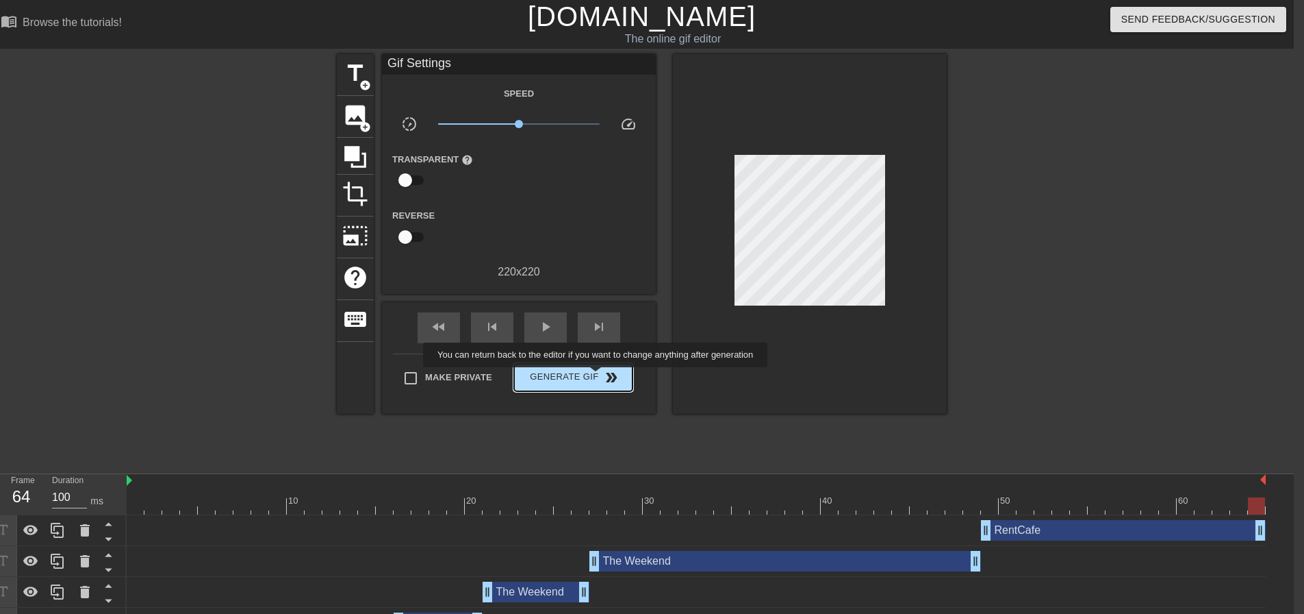
click at [597, 377] on span "Generate Gif double_arrow" at bounding box center [574, 377] width 108 height 16
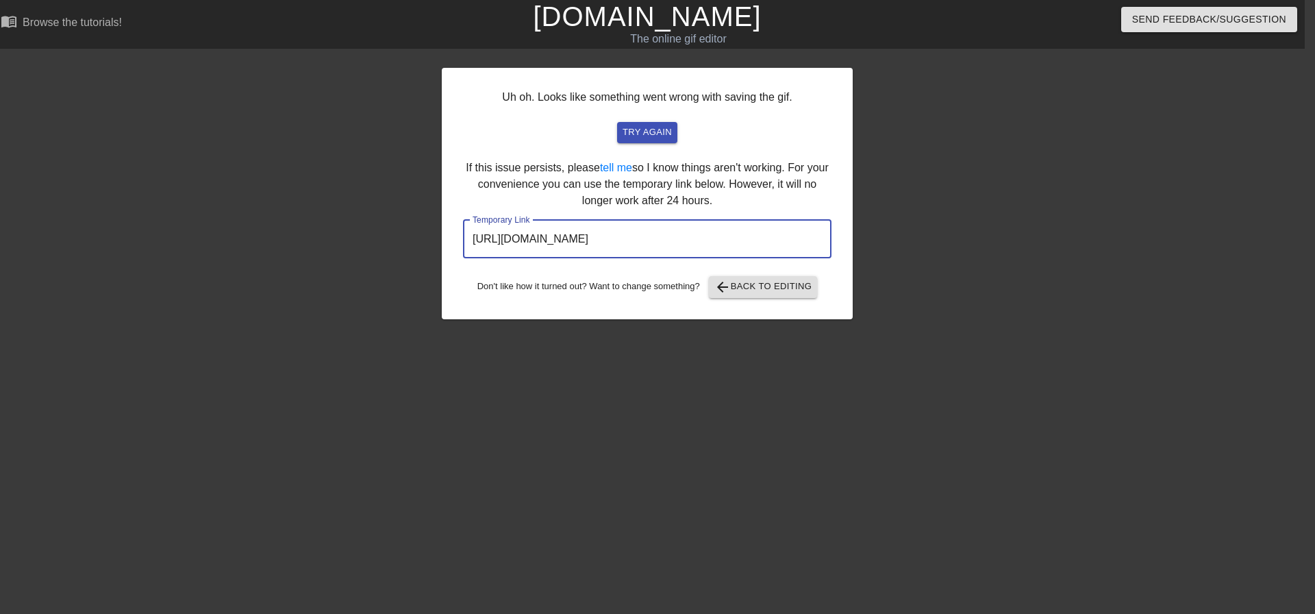
drag, startPoint x: 720, startPoint y: 238, endPoint x: 444, endPoint y: 238, distance: 276.6
click at [444, 238] on div "Uh oh. Looks like something went wrong with saving the gif. try again If this i…" at bounding box center [647, 193] width 411 height 251
